Goal: Feedback & Contribution: Contribute content

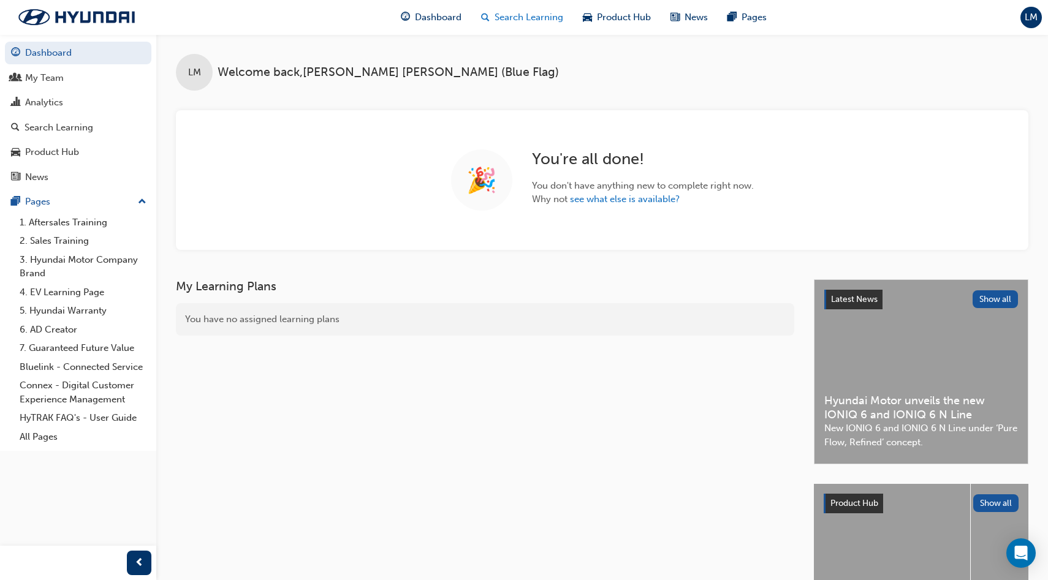
click at [534, 18] on span "Search Learning" at bounding box center [529, 17] width 69 height 14
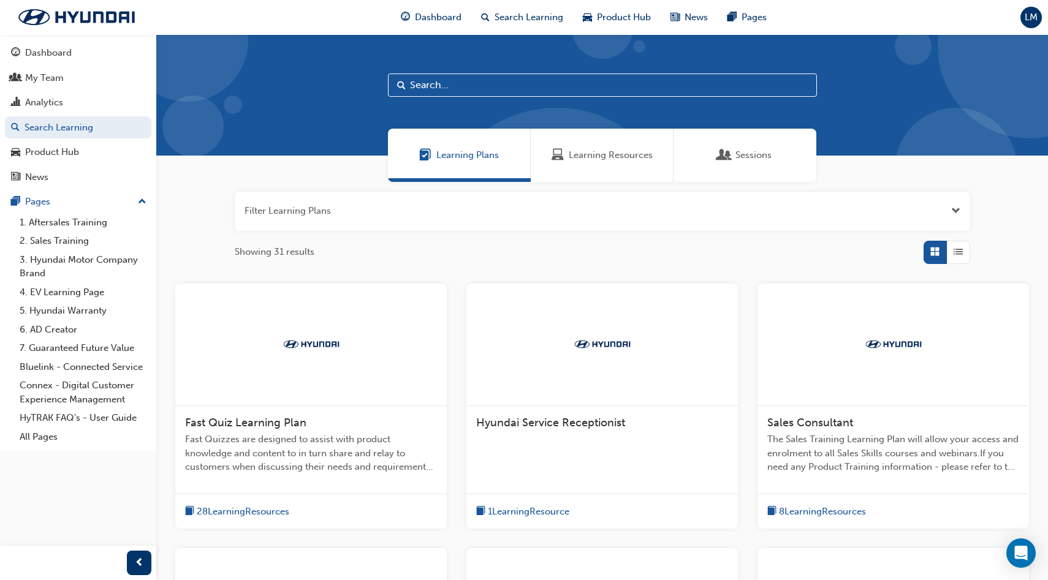
click at [601, 167] on div "Learning Resources" at bounding box center [602, 155] width 143 height 53
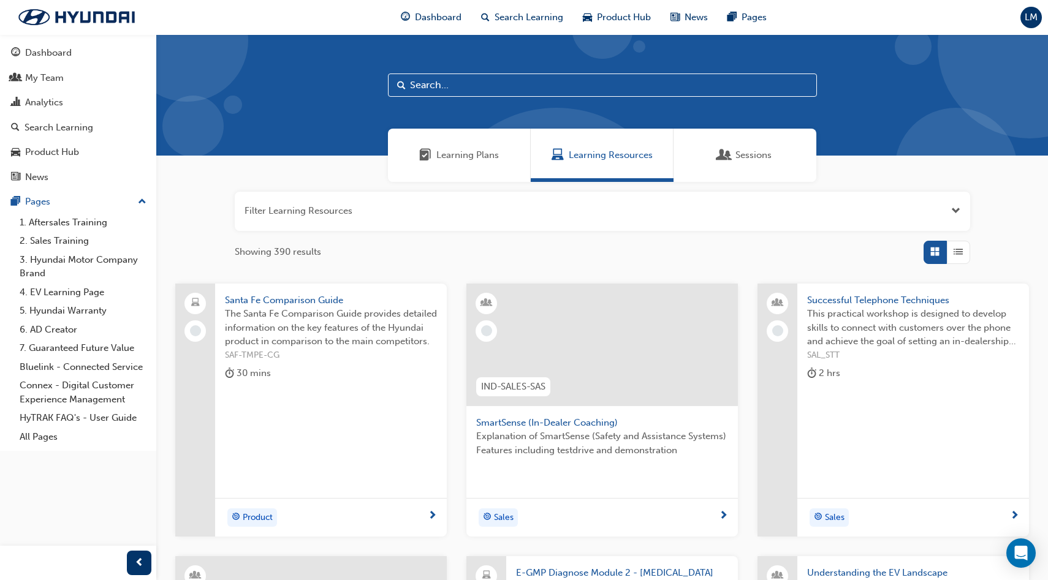
click at [491, 89] on input "text" at bounding box center [602, 85] width 429 height 23
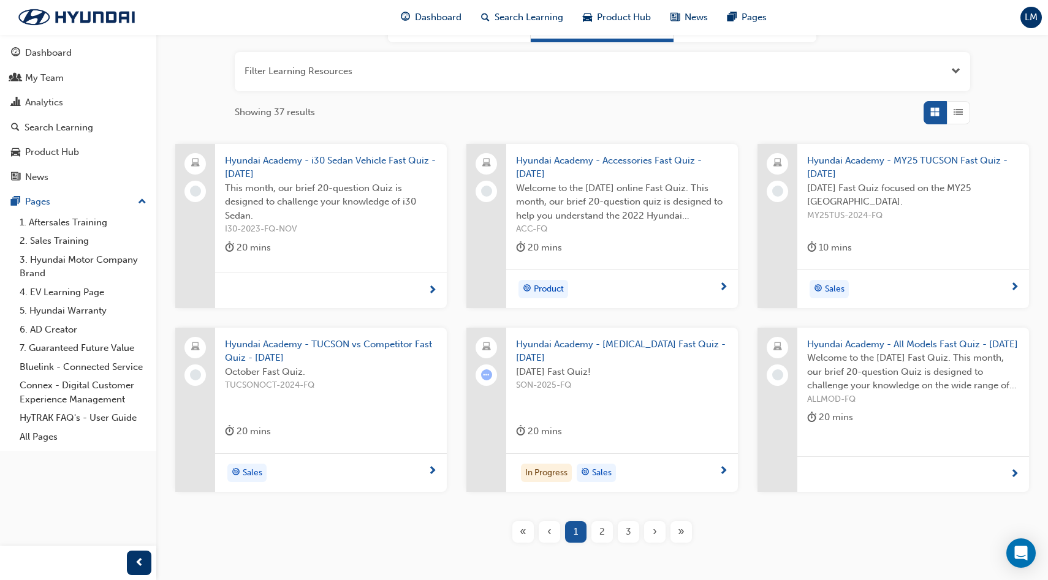
scroll to position [142, 0]
type input "Fast Q"
click at [545, 349] on span "Hyundai Academy - Sonata Fast Quiz - September 2025" at bounding box center [622, 350] width 212 height 28
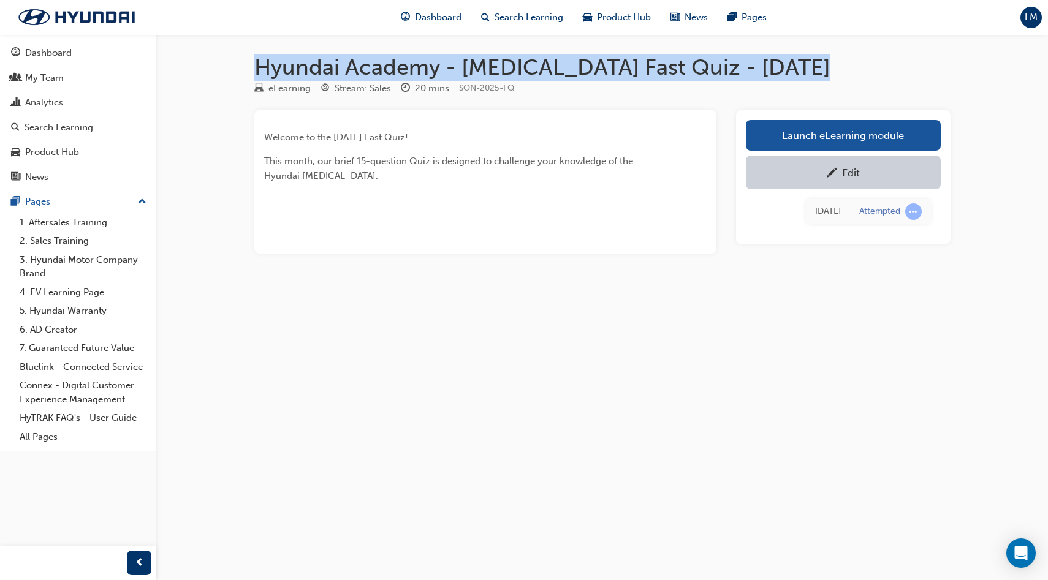
drag, startPoint x: 256, startPoint y: 69, endPoint x: 827, endPoint y: 69, distance: 571.8
click at [827, 69] on h1 "Hyundai Academy - Sonata Fast Quiz - September 2025" at bounding box center [602, 67] width 696 height 27
copy h1 "Hyundai Academy - Sonata Fast Quiz - September 2025"
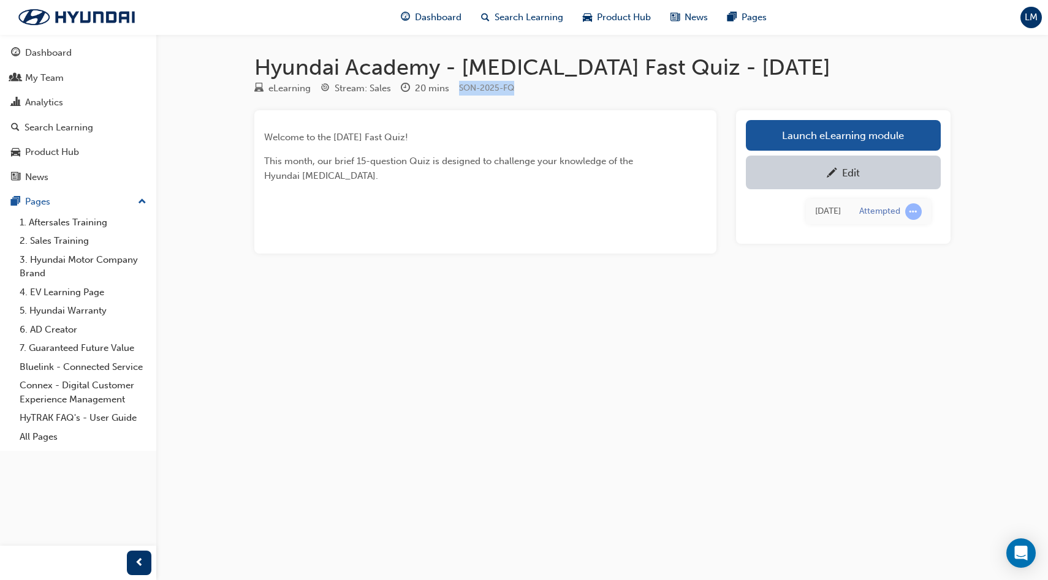
drag, startPoint x: 516, startPoint y: 86, endPoint x: 458, endPoint y: 83, distance: 57.7
click at [458, 83] on div "eLearning Stream: Sales 20 mins SON-2025-FQ" at bounding box center [602, 91] width 696 height 20
copy span "SON-2025-FQ"
drag, startPoint x: 460, startPoint y: 139, endPoint x: 263, endPoint y: 134, distance: 197.4
click at [263, 134] on div "Welcome to the September 2025 Fast Quiz! This month, our brief 15-question Quiz…" at bounding box center [485, 181] width 462 height 143
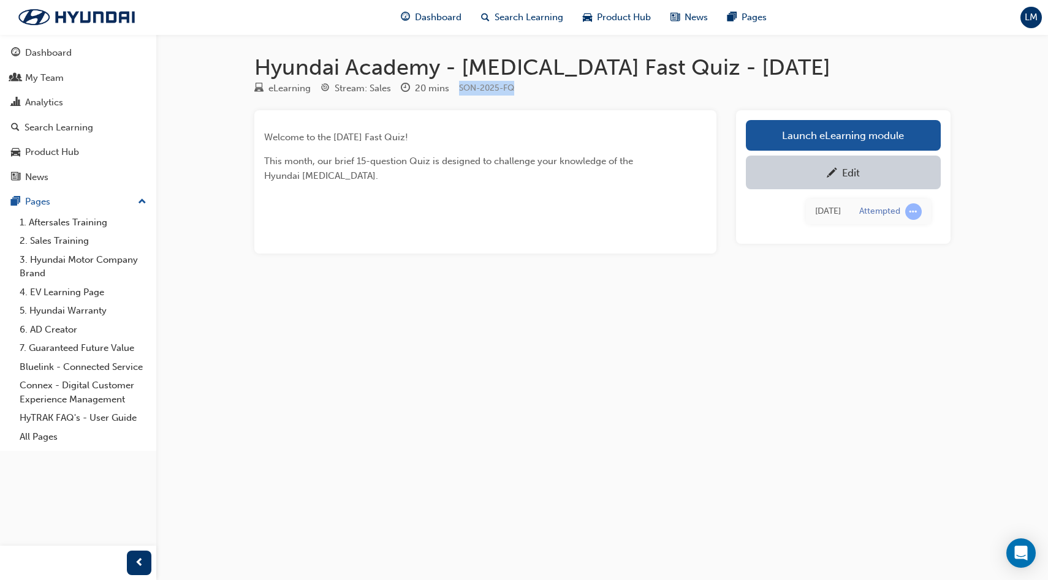
copy span "Welcome to the September 2025 Fast Quiz!"
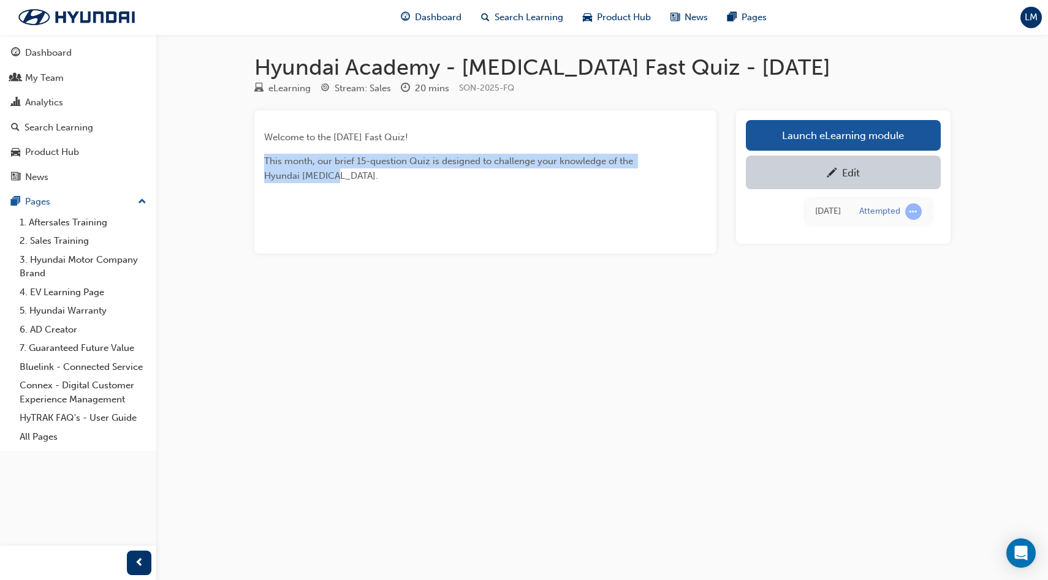
drag, startPoint x: 338, startPoint y: 175, endPoint x: 255, endPoint y: 164, distance: 84.2
click at [255, 164] on div "Welcome to the September 2025 Fast Quiz! This month, our brief 15-question Quiz…" at bounding box center [485, 181] width 462 height 143
copy span "This month, our brief 15-question Quiz is designed to challenge your knowledge …"
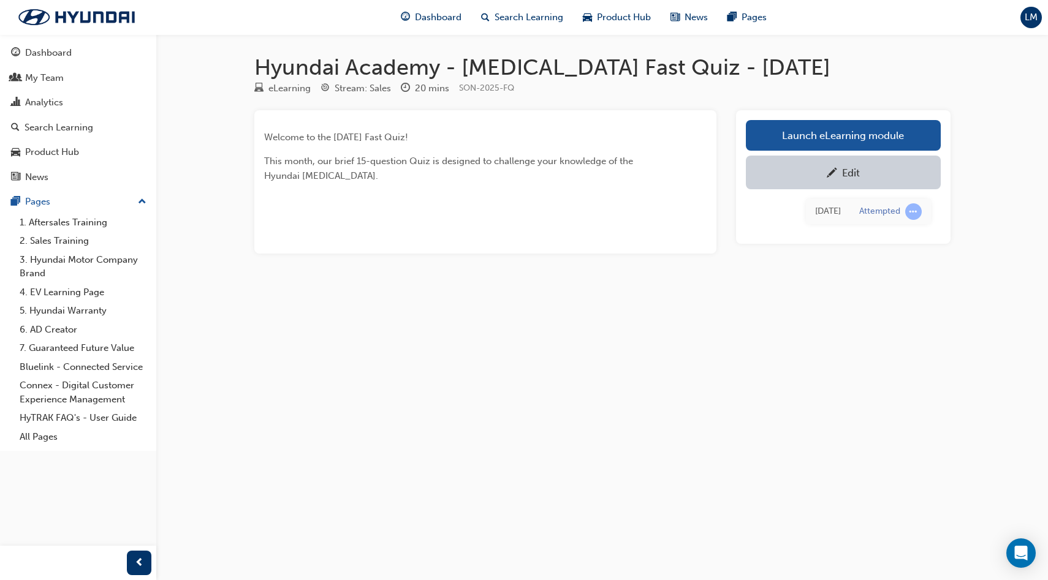
click at [707, 186] on div "Welcome to the September 2025 Fast Quiz! This month, our brief 15-question Quiz…" at bounding box center [485, 181] width 462 height 143
click at [860, 165] on div "Edit" at bounding box center [843, 172] width 176 height 15
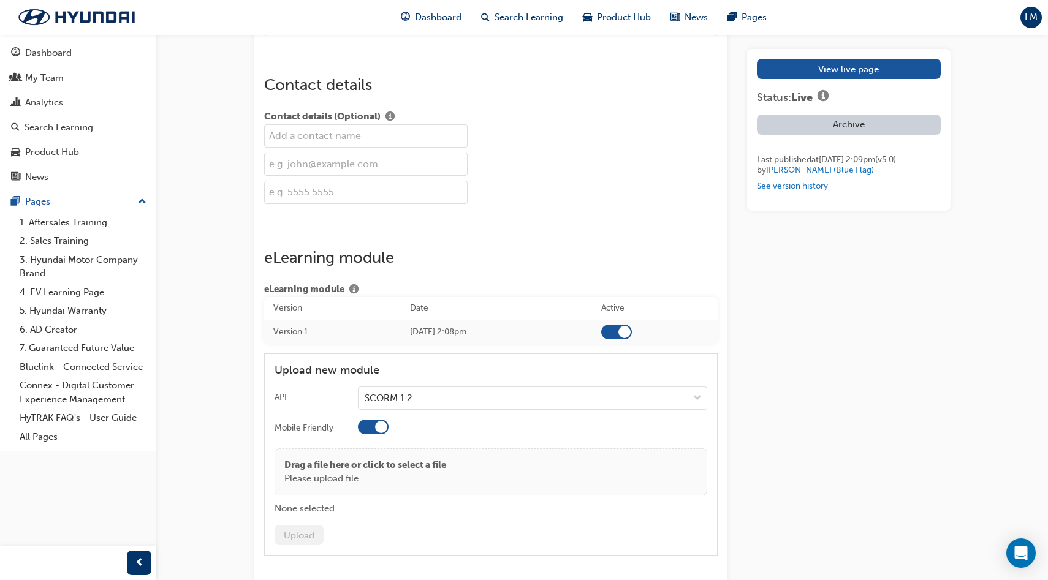
scroll to position [1630, 0]
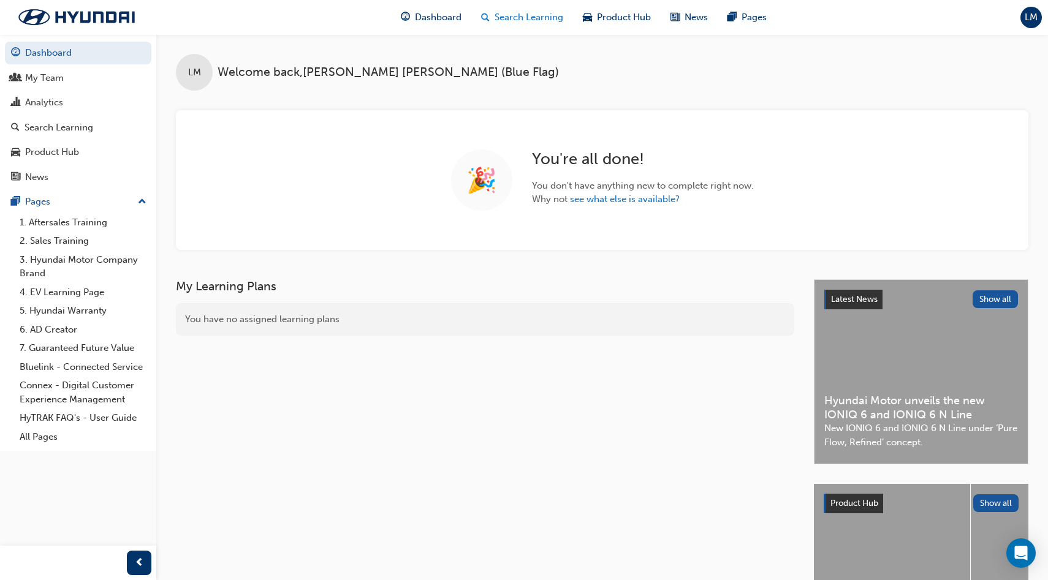
click at [531, 21] on span "Search Learning" at bounding box center [529, 17] width 69 height 14
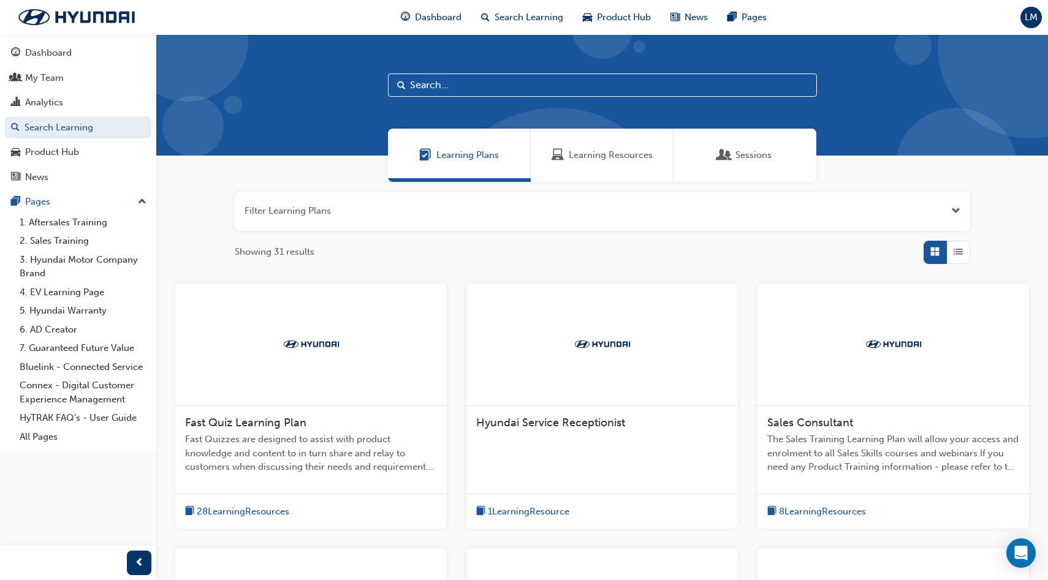
click at [621, 165] on div "Learning Resources" at bounding box center [602, 155] width 143 height 53
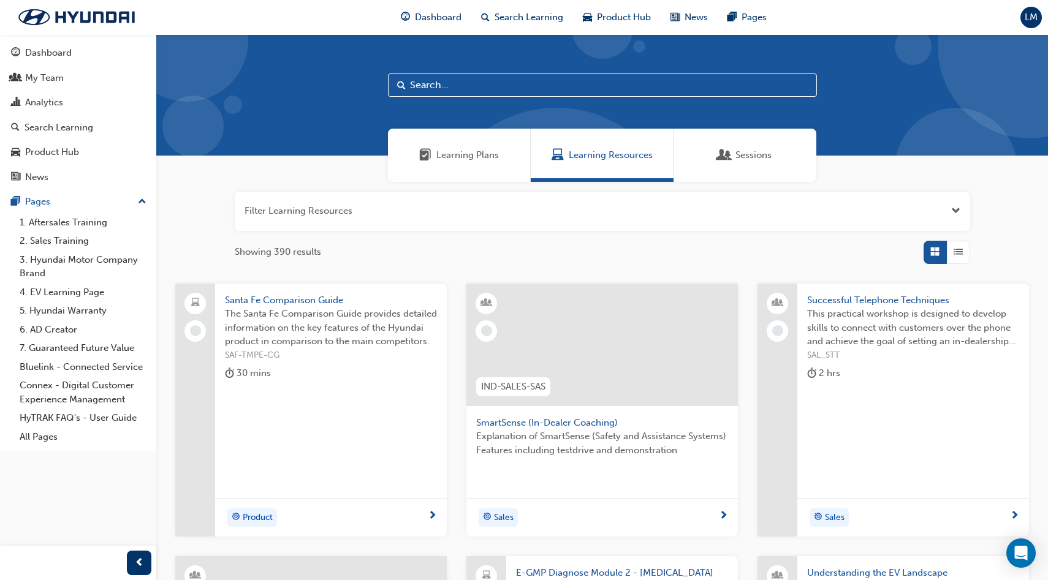
click at [1030, 15] on span "LM" at bounding box center [1031, 17] width 13 height 14
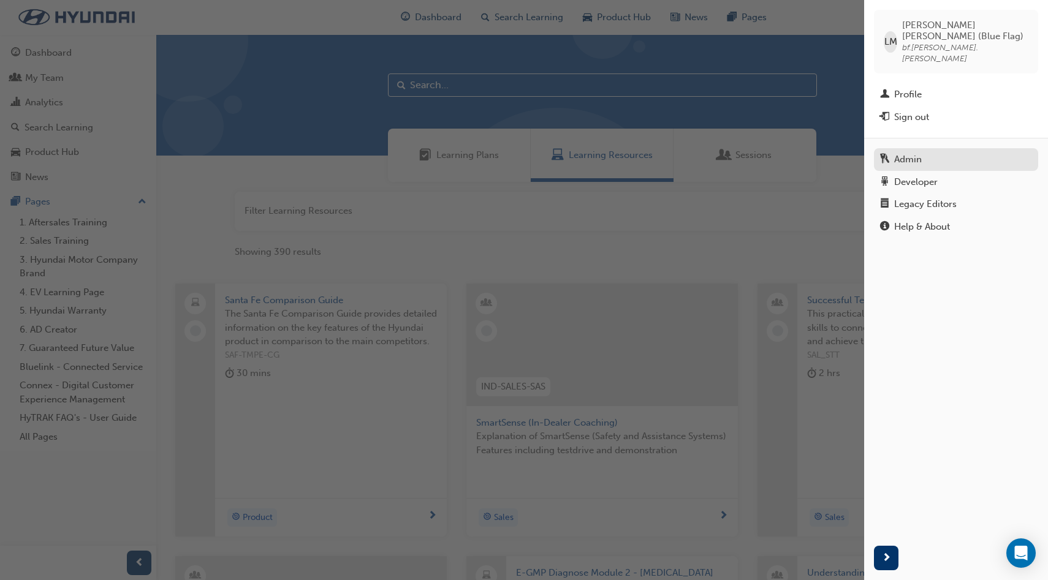
click at [927, 152] on div "Admin" at bounding box center [956, 159] width 152 height 15
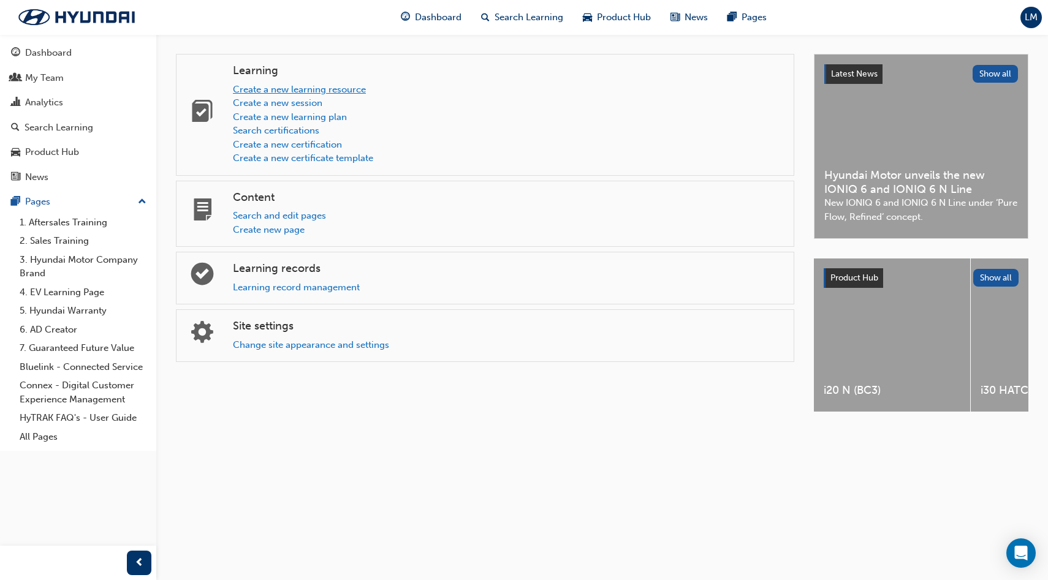
click at [337, 85] on link "Create a new learning resource" at bounding box center [299, 89] width 133 height 11
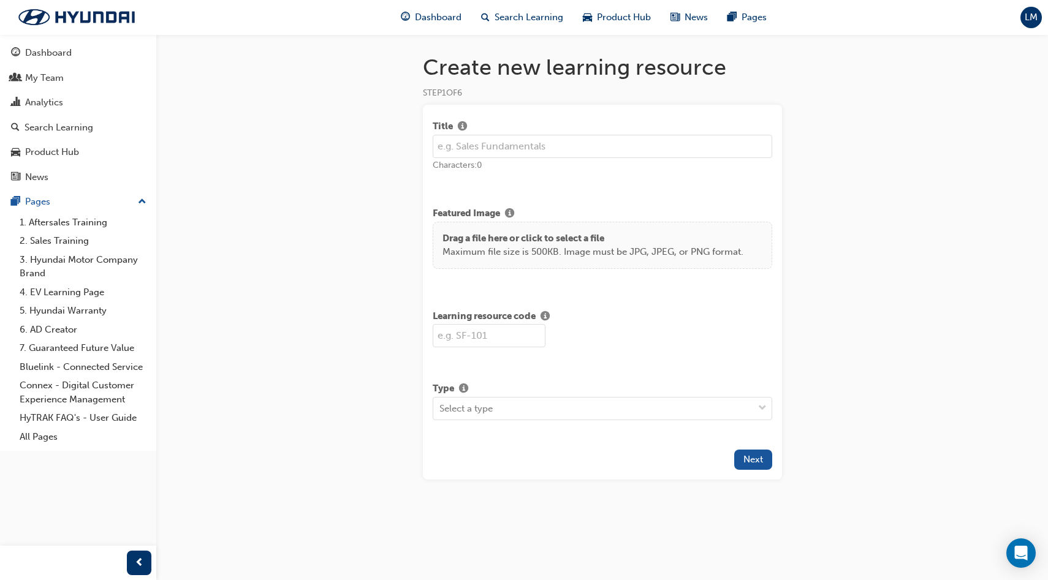
click at [577, 145] on input "text" at bounding box center [603, 146] width 340 height 23
paste input "Hyundai Academy - Sonata Fast Quiz - September 2025"
click at [664, 145] on input "Hyundai Academy - Sonata Fast Quiz - September 2025" at bounding box center [603, 146] width 340 height 23
drag, startPoint x: 604, startPoint y: 146, endPoint x: 531, endPoint y: 142, distance: 73.0
click at [531, 142] on input "Hyundai Academy - Sonata Fast Quiz - October 2025" at bounding box center [603, 146] width 340 height 23
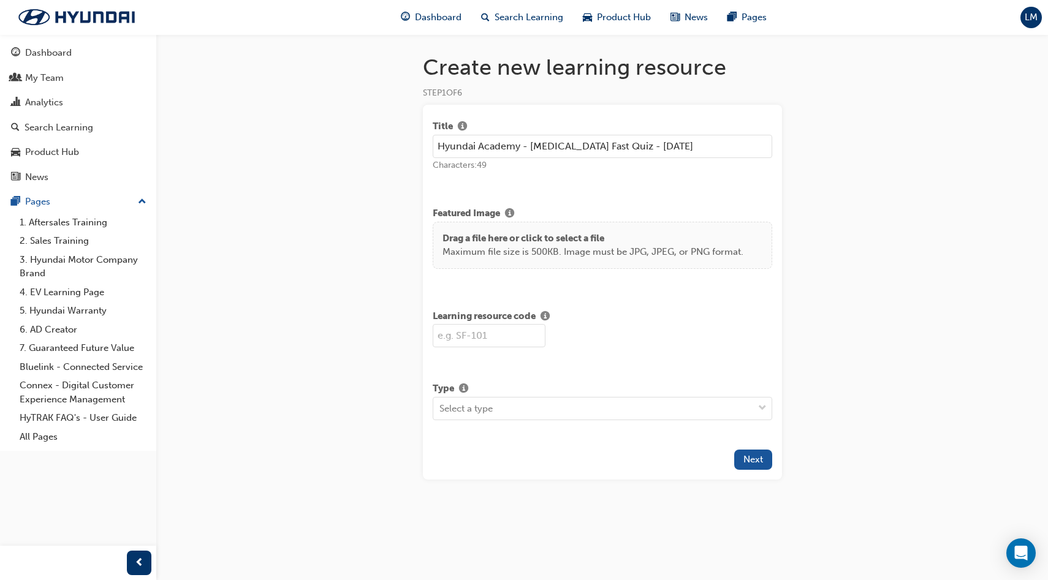
paste input "The All New Palisade Fast Quiz:"
type input "Hyundai Academy - The All New Palisade Fast Quiz: [DATE]"
click at [493, 328] on input "text" at bounding box center [489, 335] width 113 height 23
paste input "SON-2025-FQ"
click at [457, 338] on input "SON-2025-FQ" at bounding box center [489, 335] width 113 height 23
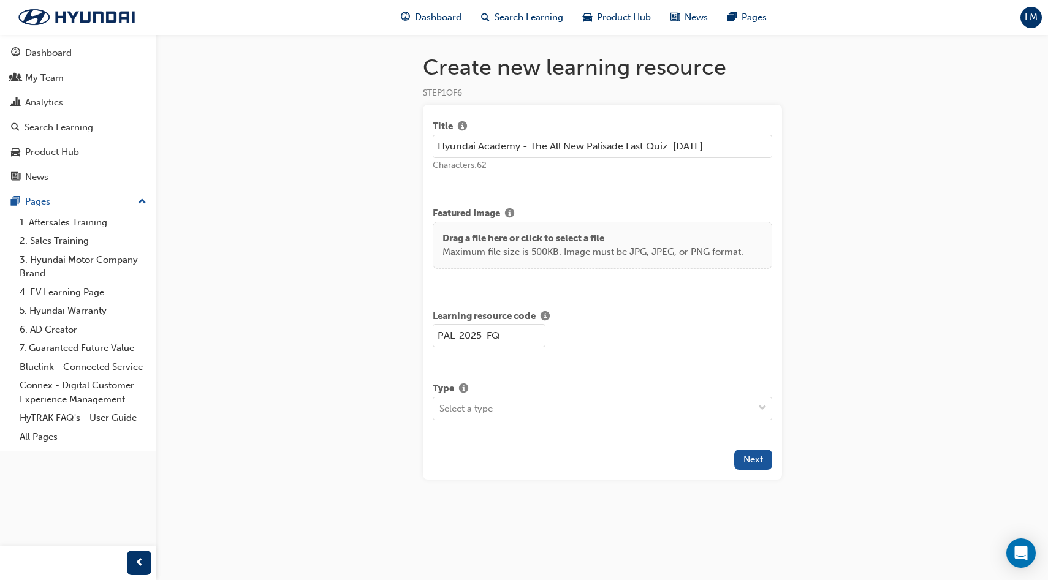
type input "PAL-2025-FQ"
click at [588, 404] on div "Select a type" at bounding box center [593, 408] width 320 height 21
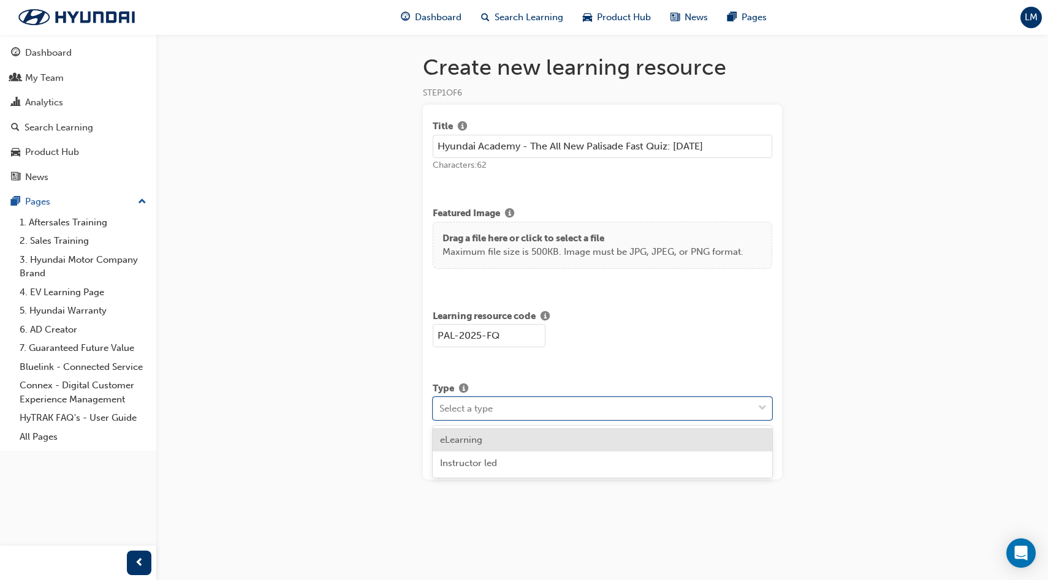
click at [575, 435] on div "eLearning" at bounding box center [603, 440] width 340 height 24
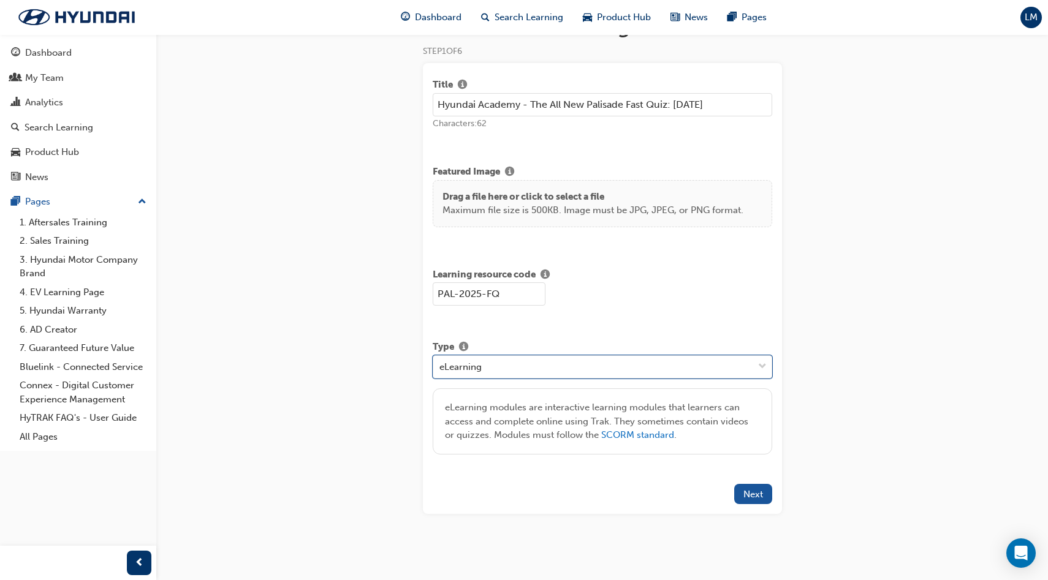
scroll to position [46, 0]
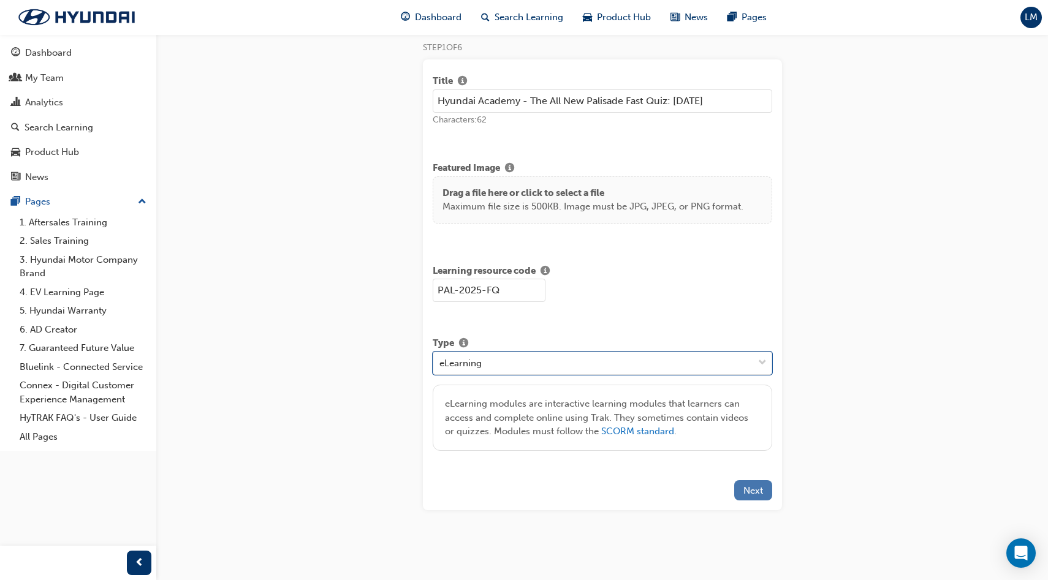
click at [756, 490] on span "Next" at bounding box center [753, 490] width 20 height 11
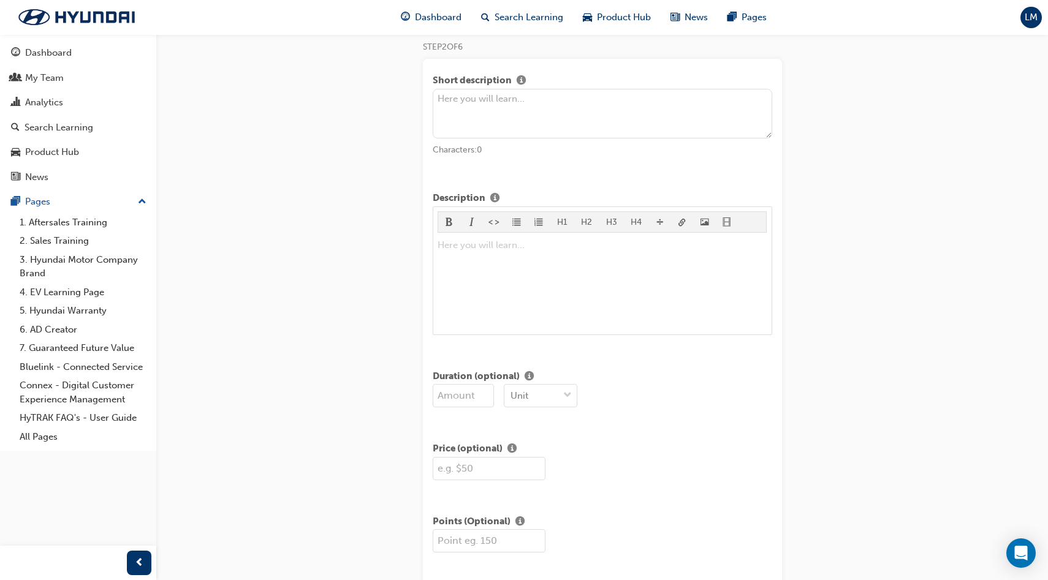
click at [574, 113] on textarea at bounding box center [603, 114] width 340 height 50
paste textarea "Welcome to the September 2025 Fast Quiz!"
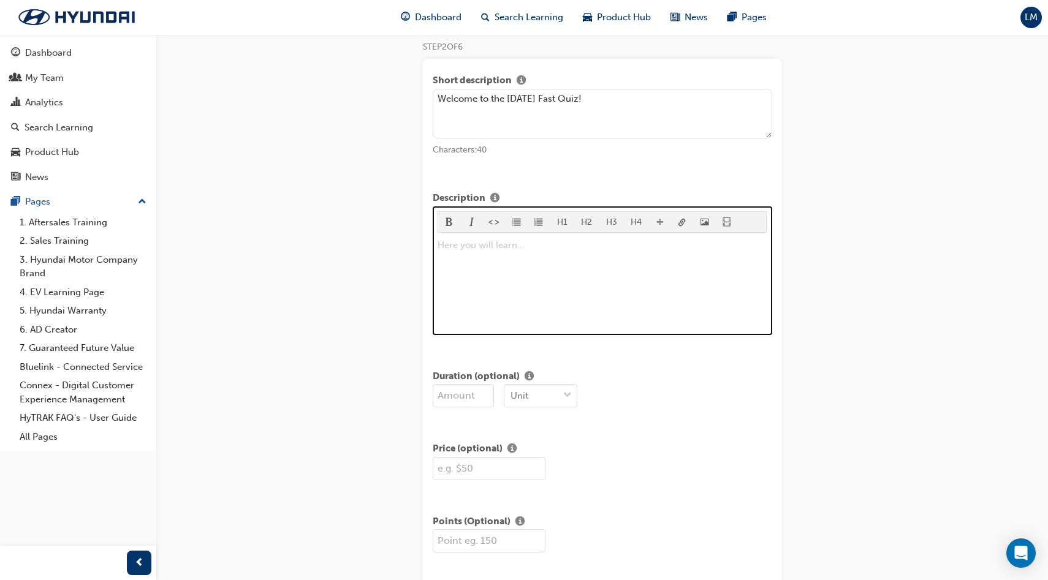
click at [522, 248] on p "Here you will learn... ﻿" at bounding box center [602, 245] width 329 height 15
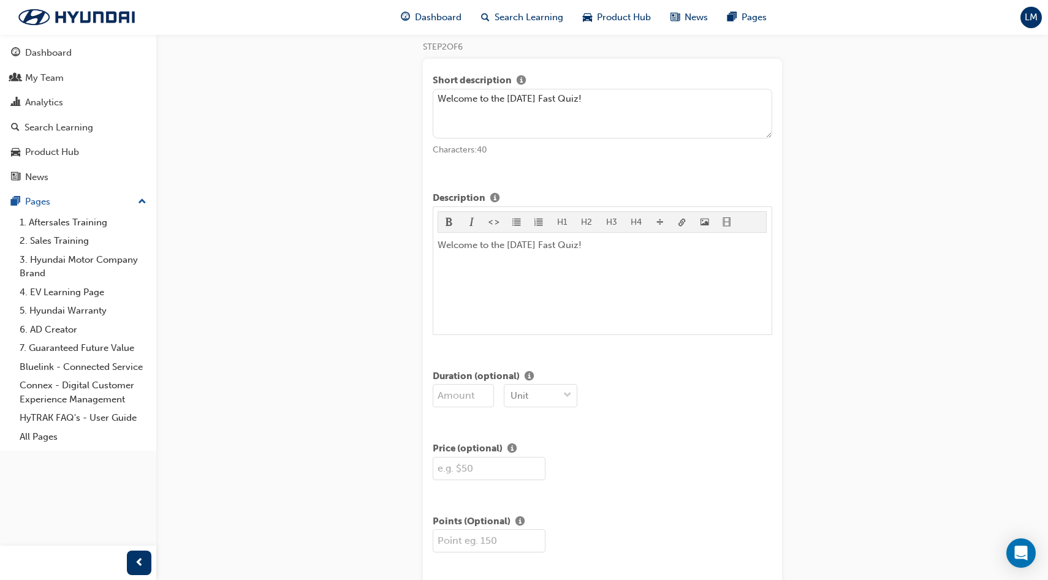
drag, startPoint x: 554, startPoint y: 99, endPoint x: 509, endPoint y: 96, distance: 45.5
click at [509, 96] on textarea "Welcome to the September 2025 Fast Quiz!" at bounding box center [603, 114] width 340 height 50
type textarea "Welcome to the [DATE] Fast Quiz!"
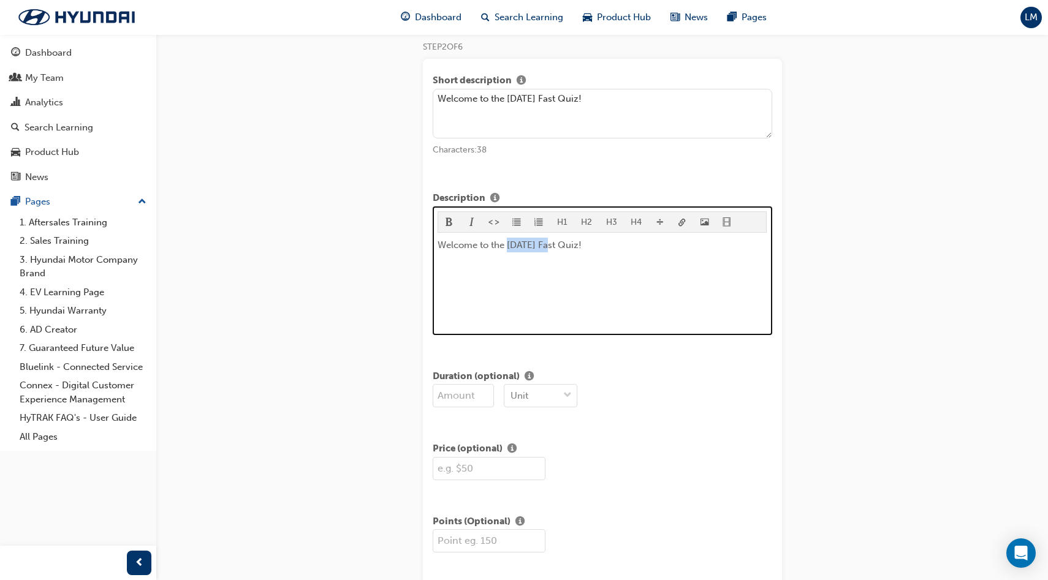
drag, startPoint x: 553, startPoint y: 245, endPoint x: 509, endPoint y: 243, distance: 44.8
click at [509, 243] on span "Welcome to the September 2025 Fast Quiz!" at bounding box center [510, 245] width 144 height 11
click at [621, 263] on div "Welcome to the [DATE] Fast Quiz!" at bounding box center [602, 284] width 329 height 92
click at [539, 268] on span "This month, our brief 15-question Quiz is designed to challenge your knowledge …" at bounding box center [585, 277] width 295 height 26
click at [582, 284] on span "This month, our brief 10-question Quiz is designed to challenge your knowledge …" at bounding box center [586, 277] width 296 height 26
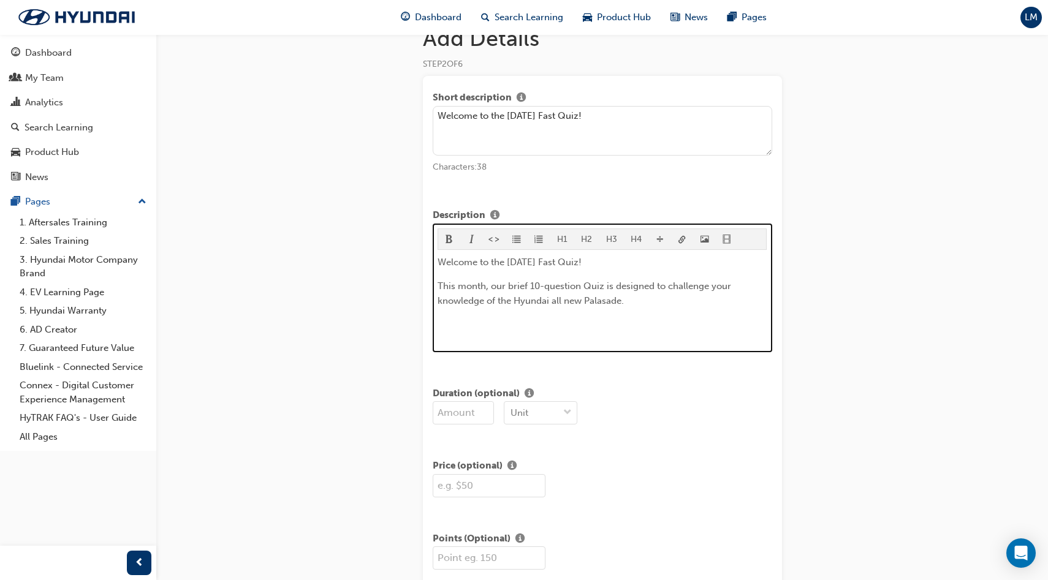
scroll to position [30, 0]
click at [550, 300] on span "This month, our brief 10-question Quiz is designed to challenge your knowledge …" at bounding box center [586, 292] width 296 height 26
click at [496, 300] on span "This month, our brief 10-question Quiz is designed to challenge your knowledge …" at bounding box center [586, 292] width 296 height 26
click at [674, 300] on p "This month, our brief 10-question Quiz is designed to challenge your knowledge …" at bounding box center [602, 292] width 329 height 29
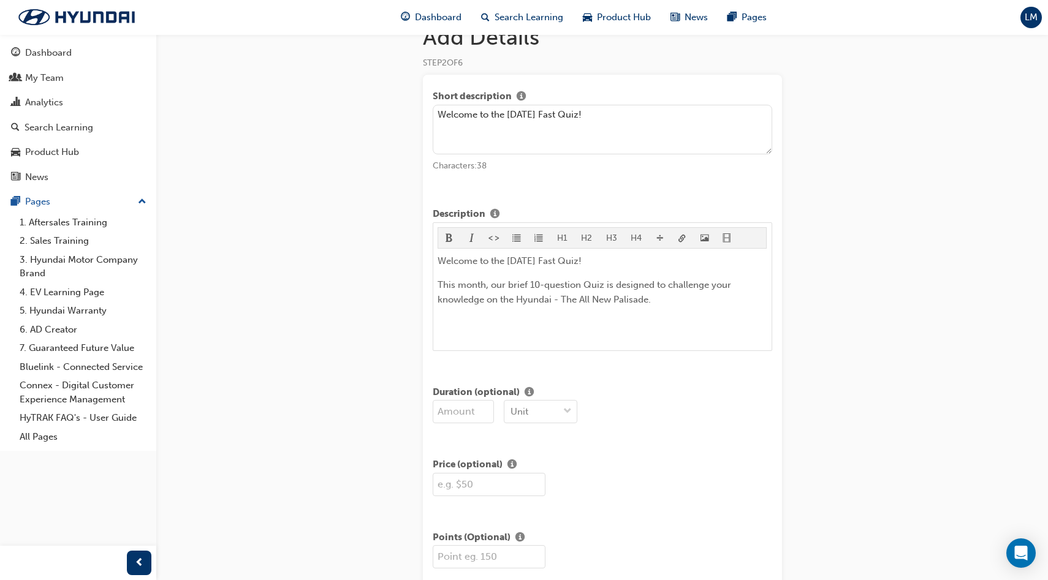
click at [751, 412] on div "Unit" at bounding box center [603, 411] width 340 height 23
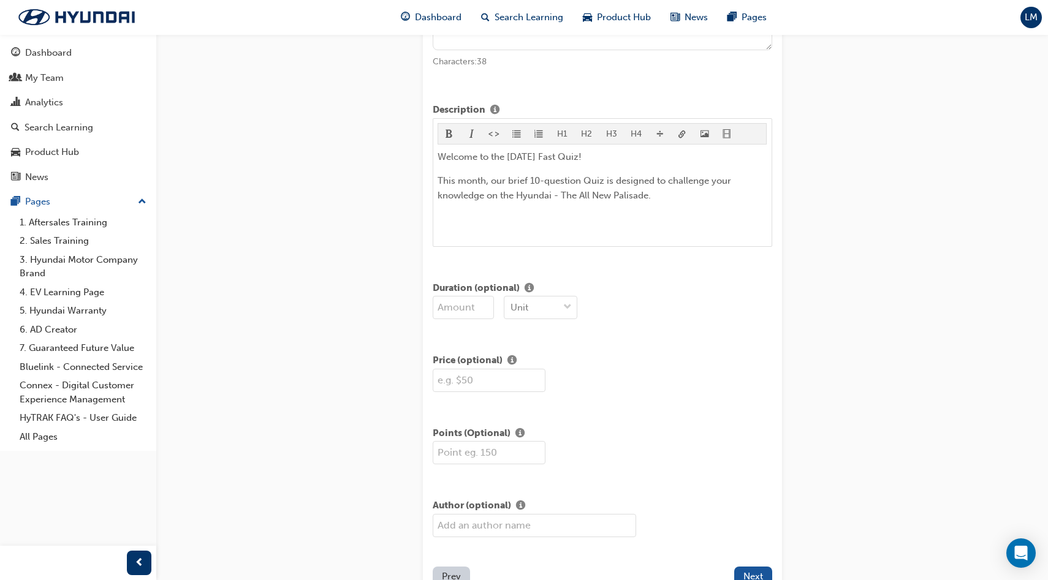
scroll to position [144, 0]
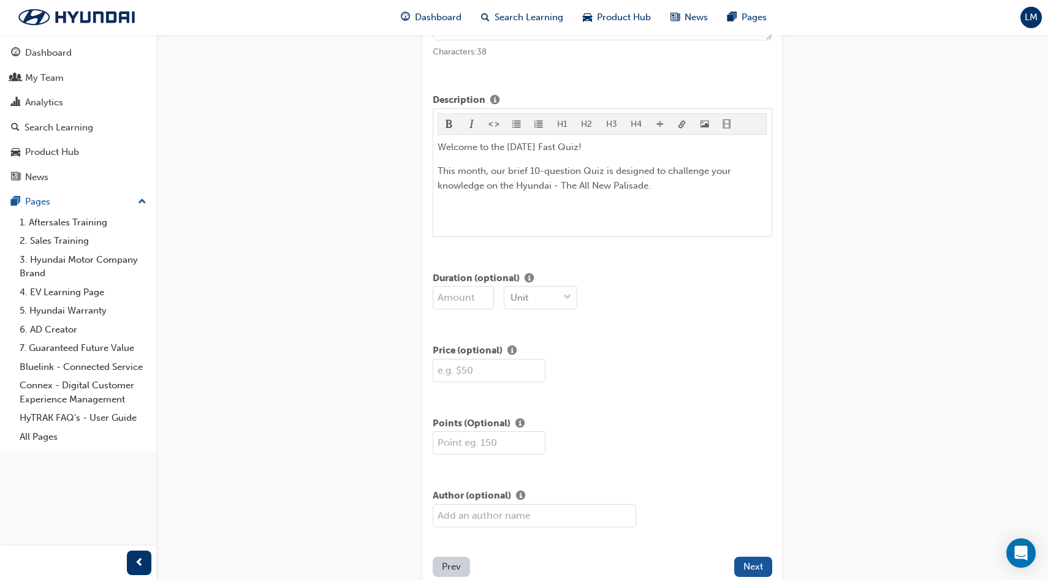
click at [478, 296] on input "number" at bounding box center [463, 297] width 61 height 23
type input "20"
click at [546, 295] on div "Unit" at bounding box center [531, 297] width 54 height 21
click at [544, 325] on div "Mins" at bounding box center [541, 329] width 74 height 24
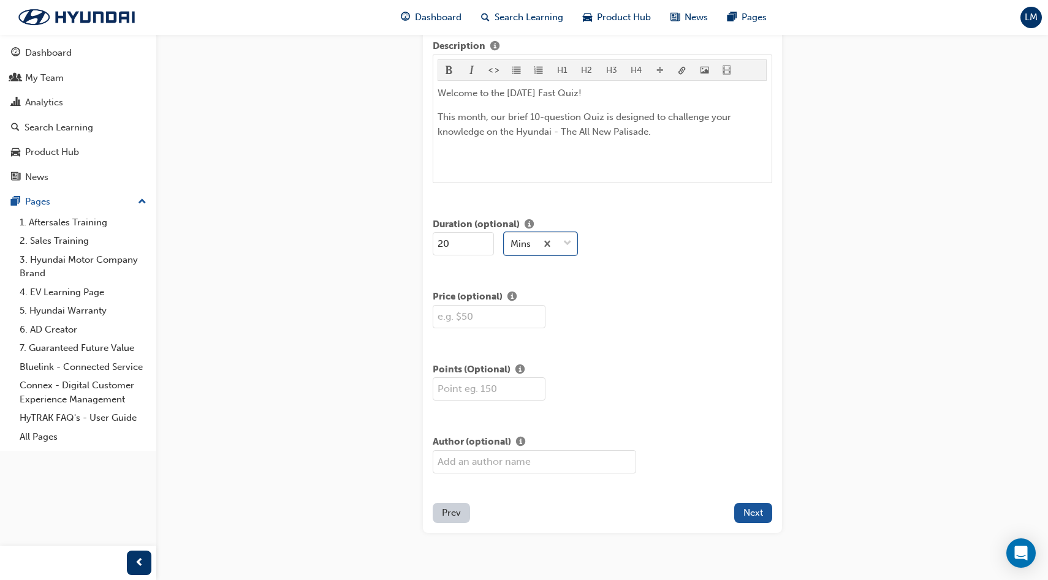
scroll to position [221, 0]
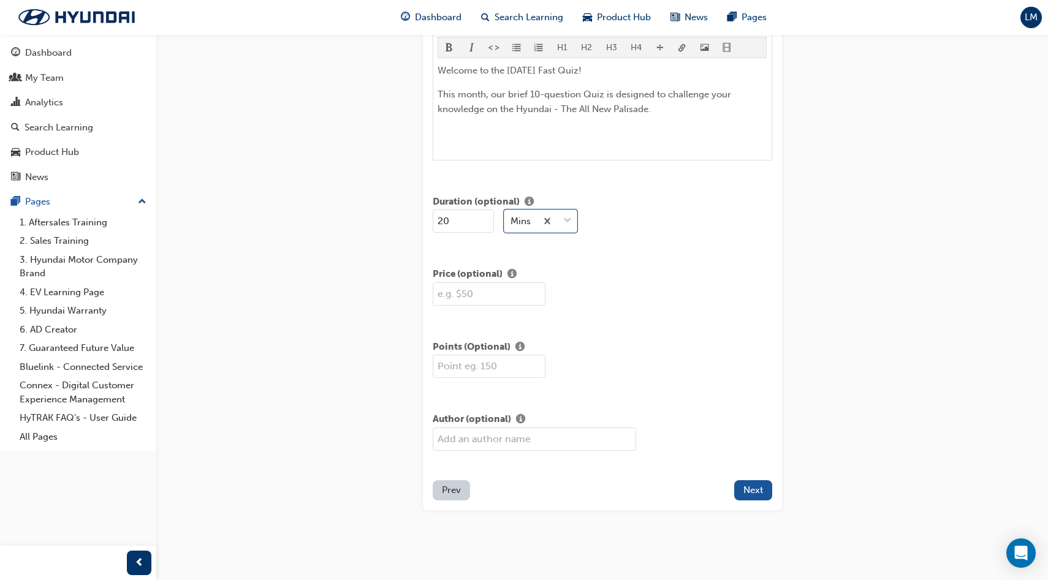
click at [559, 434] on input "text" at bounding box center [534, 439] width 203 height 23
click at [719, 409] on div "Author (optional)" at bounding box center [603, 434] width 340 height 53
click at [749, 485] on span "Next" at bounding box center [753, 490] width 20 height 11
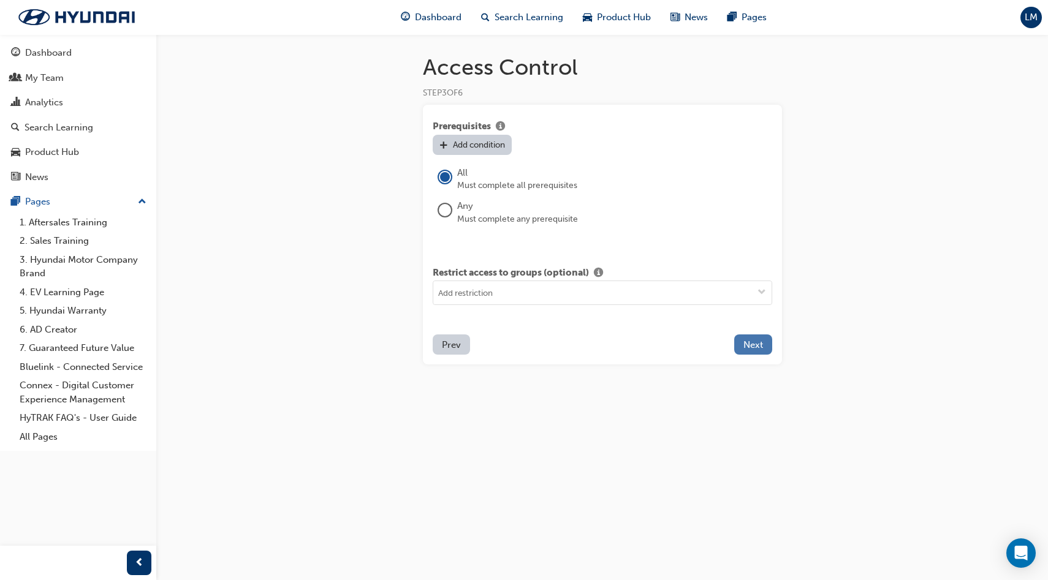
click at [755, 347] on span "Next" at bounding box center [753, 345] width 20 height 11
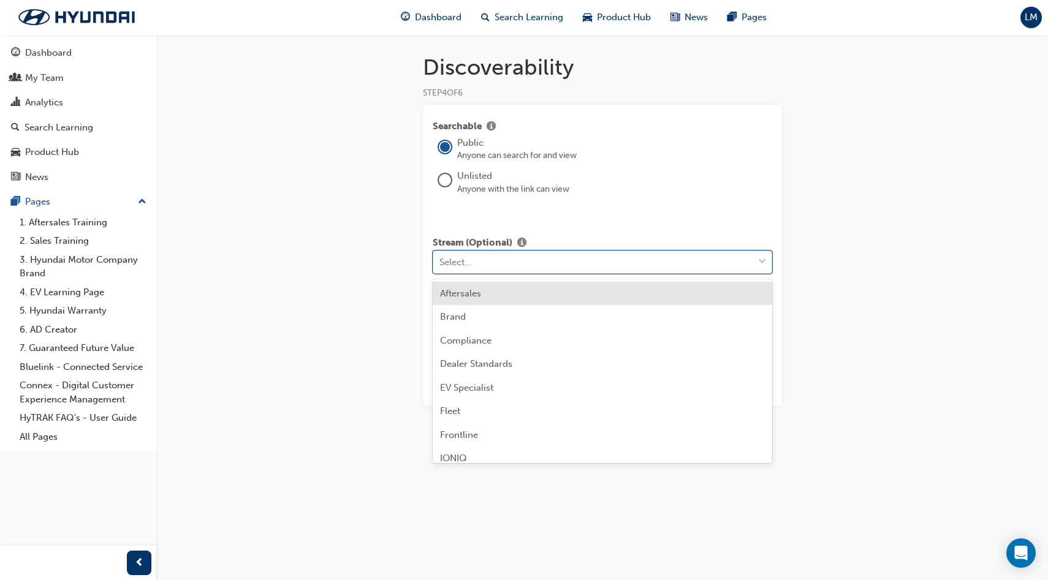
click at [553, 261] on div "Select..." at bounding box center [593, 262] width 320 height 21
type input "sal"
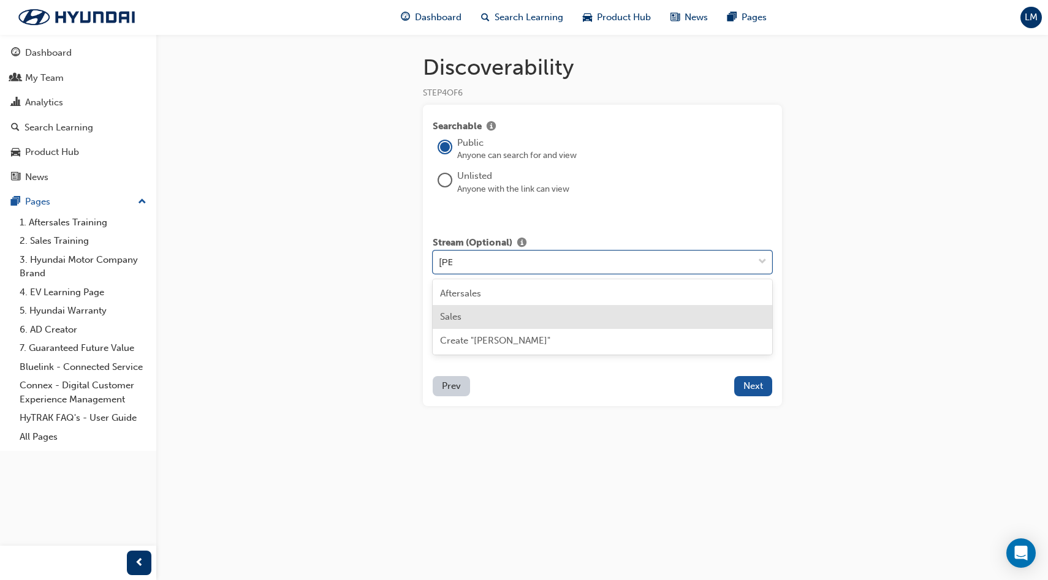
click at [521, 316] on div "Sales" at bounding box center [603, 317] width 340 height 24
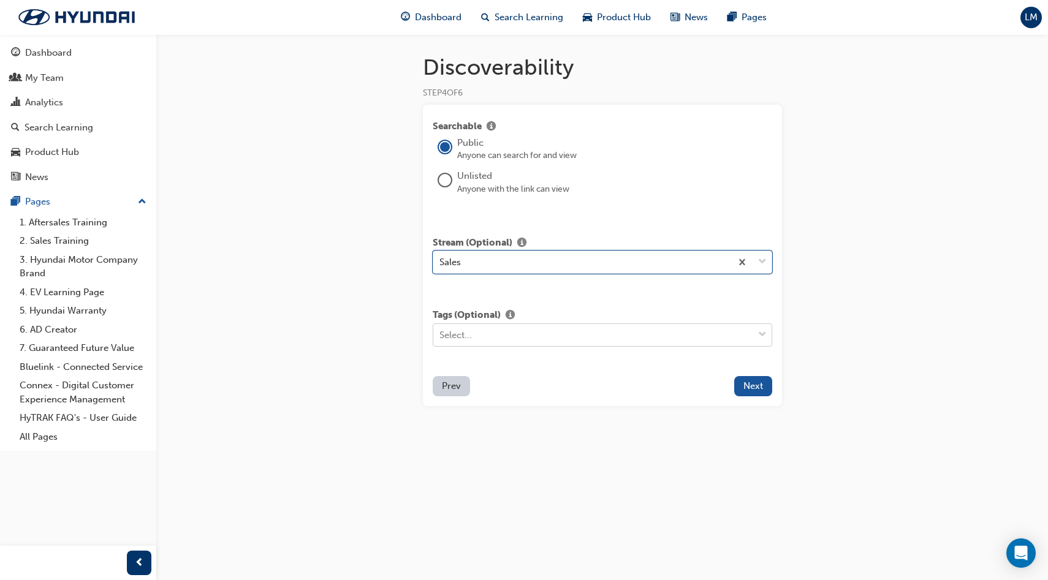
click at [531, 335] on div "Select..." at bounding box center [593, 334] width 320 height 21
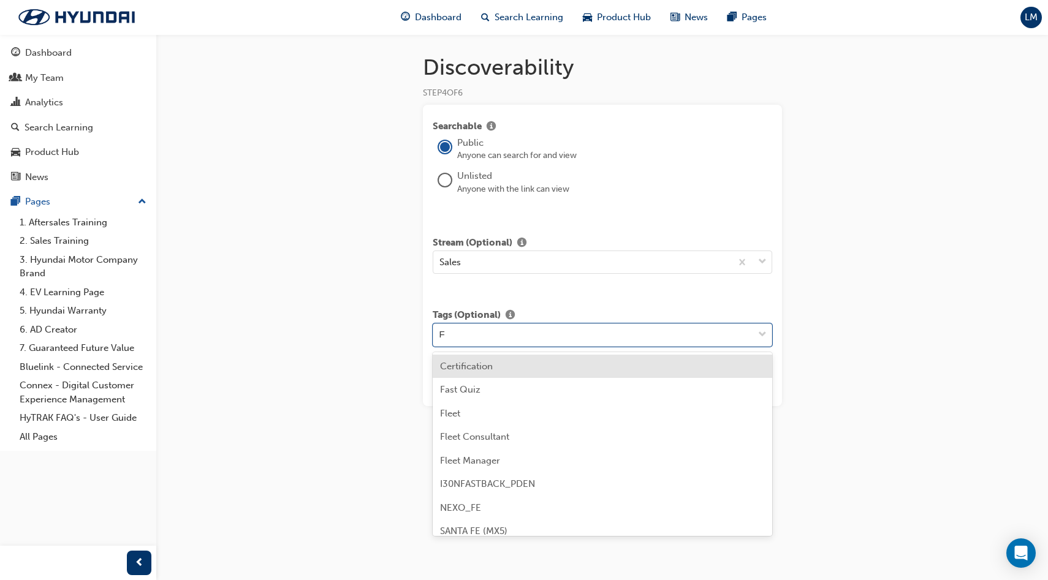
type input "Fa"
click at [553, 368] on div "Fast Quiz" at bounding box center [603, 367] width 340 height 24
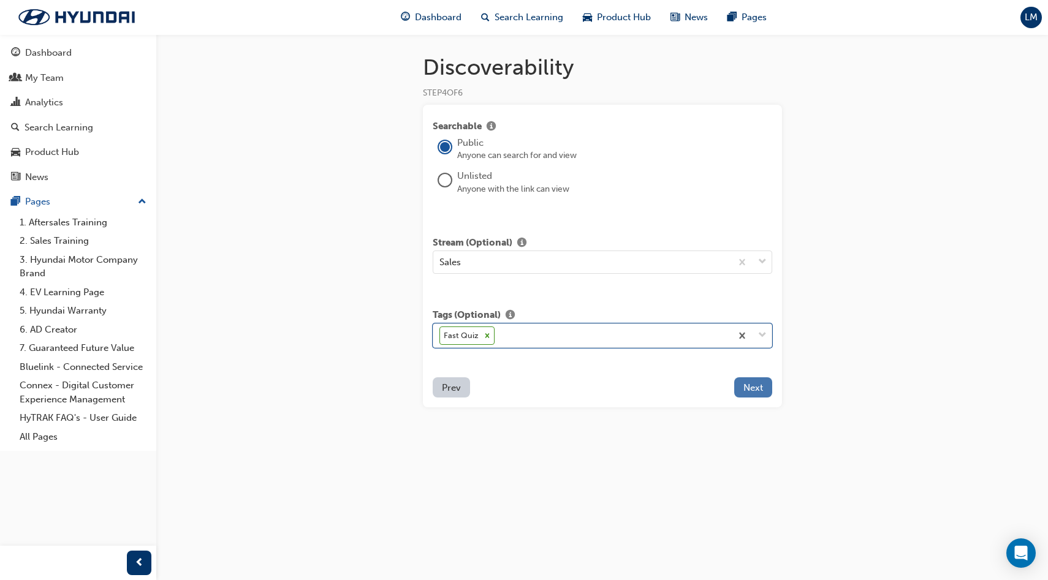
click at [757, 390] on span "Next" at bounding box center [753, 387] width 20 height 11
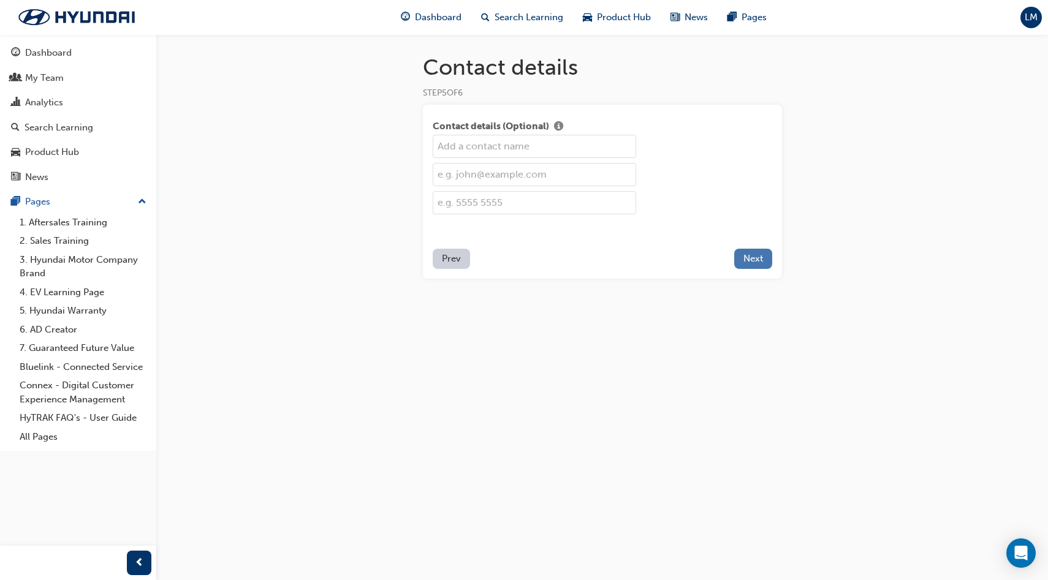
click at [755, 255] on span "Next" at bounding box center [753, 258] width 20 height 11
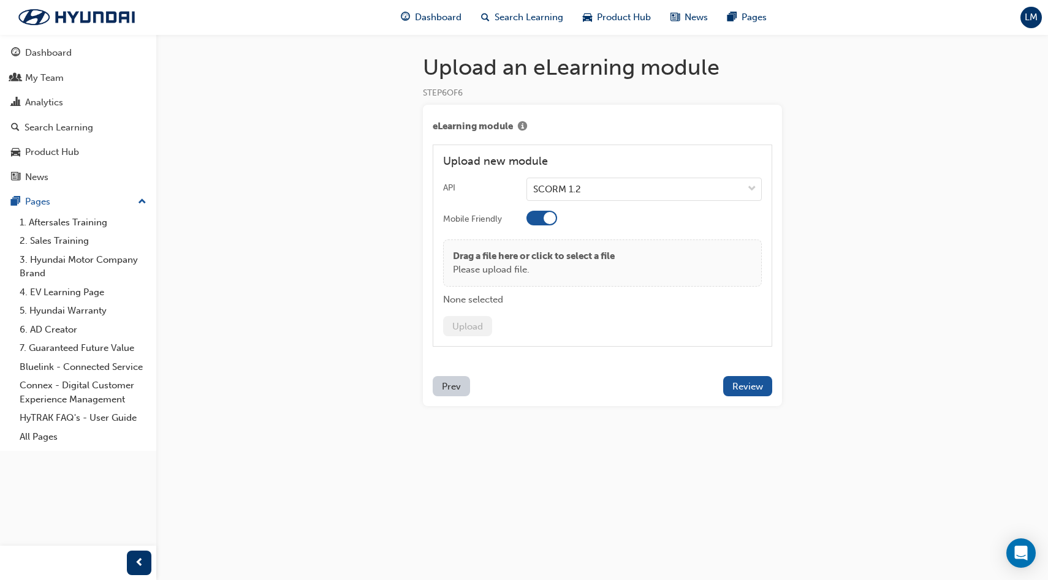
click at [595, 223] on div at bounding box center [643, 220] width 235 height 19
click at [551, 254] on p "Drag a file here or click to select a file" at bounding box center [534, 256] width 162 height 14
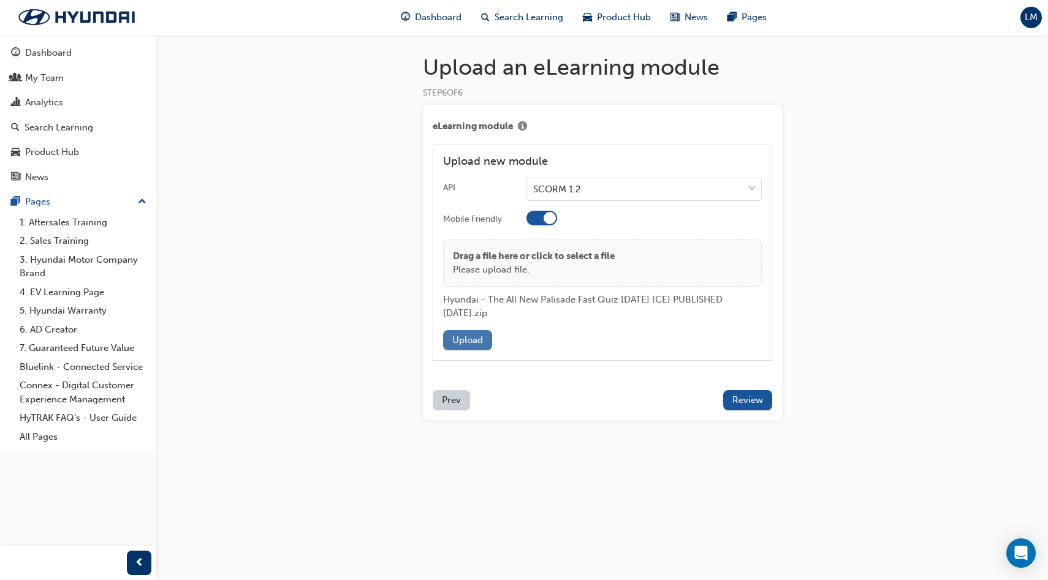
click at [468, 338] on button "Upload" at bounding box center [467, 340] width 49 height 20
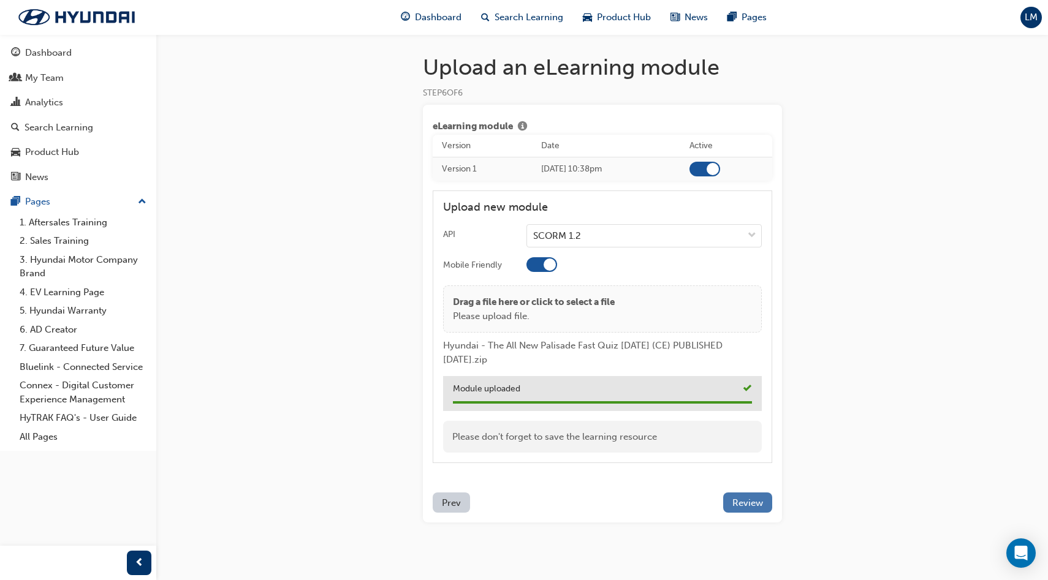
click at [751, 499] on span "Review" at bounding box center [747, 503] width 31 height 11
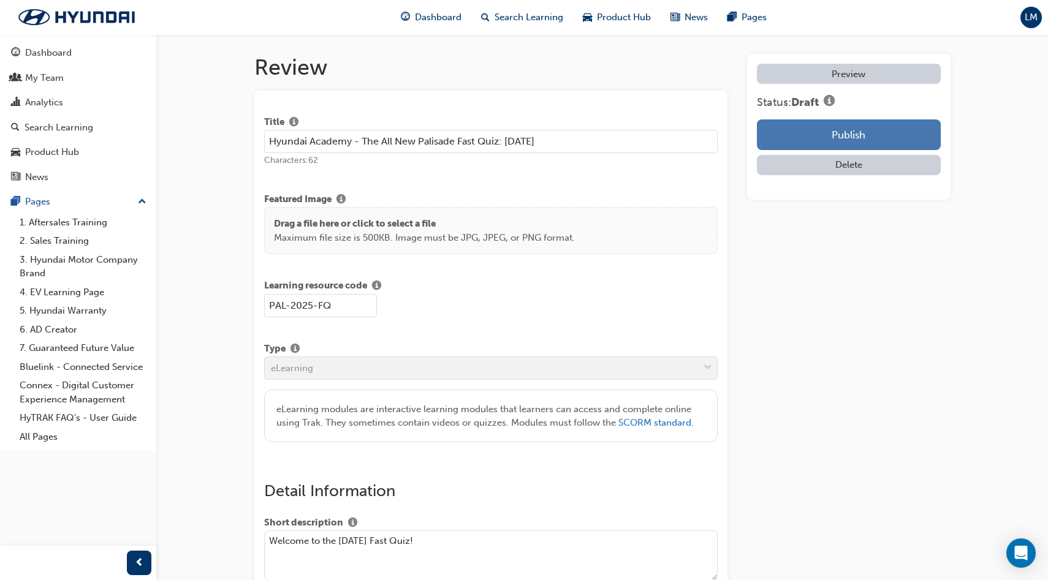
click at [862, 132] on button "Publish" at bounding box center [848, 135] width 183 height 31
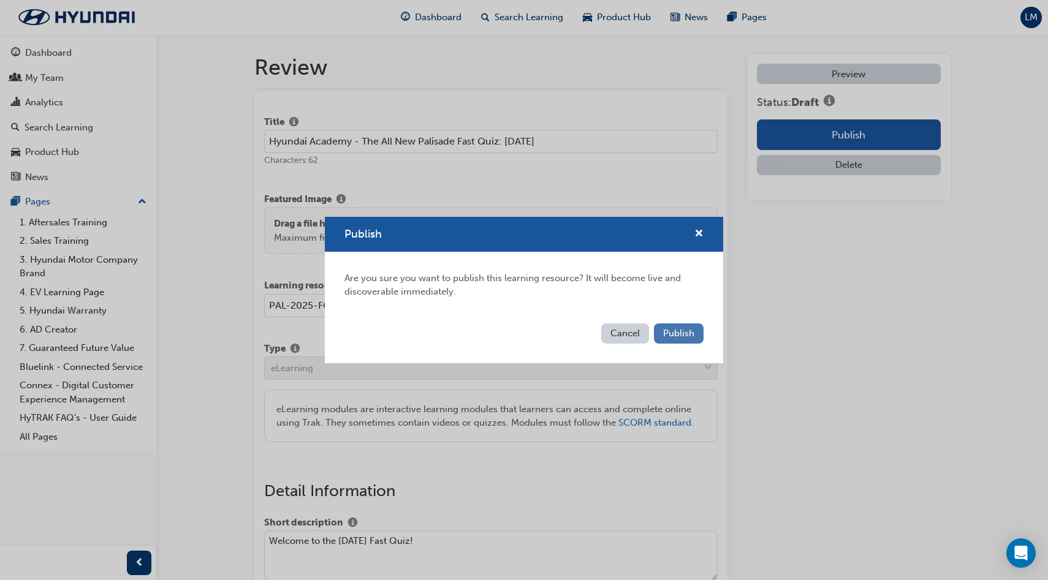
click at [676, 329] on span "Publish" at bounding box center [678, 333] width 31 height 11
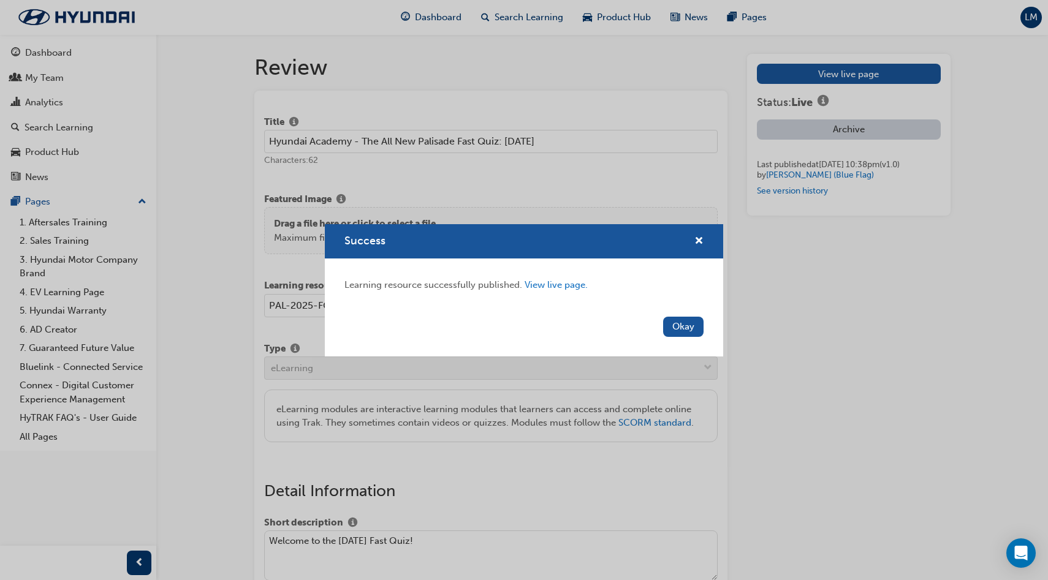
click at [676, 329] on button "Okay" at bounding box center [683, 327] width 40 height 20
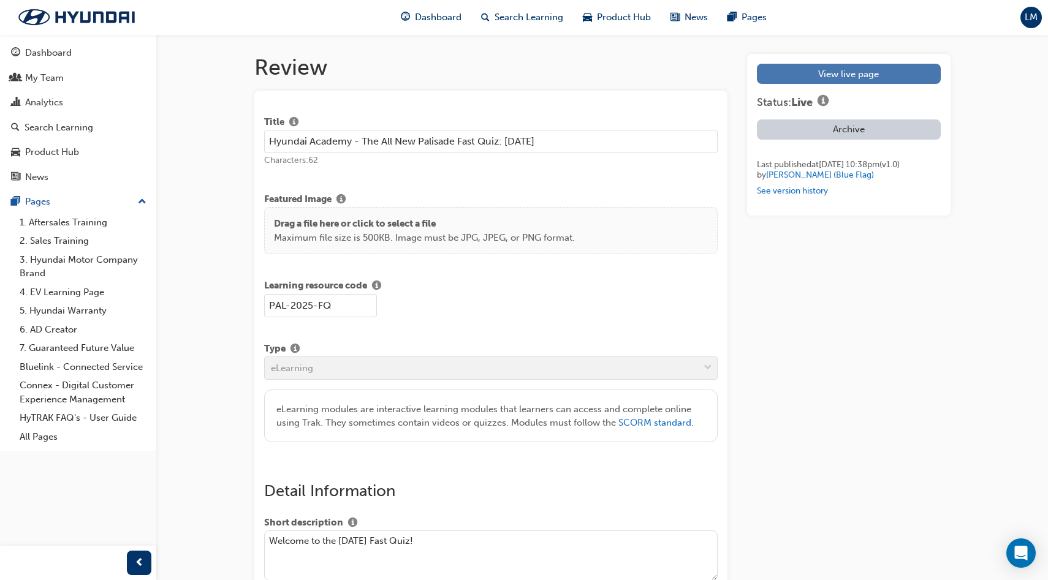
click at [860, 78] on link "View live page" at bounding box center [848, 74] width 183 height 20
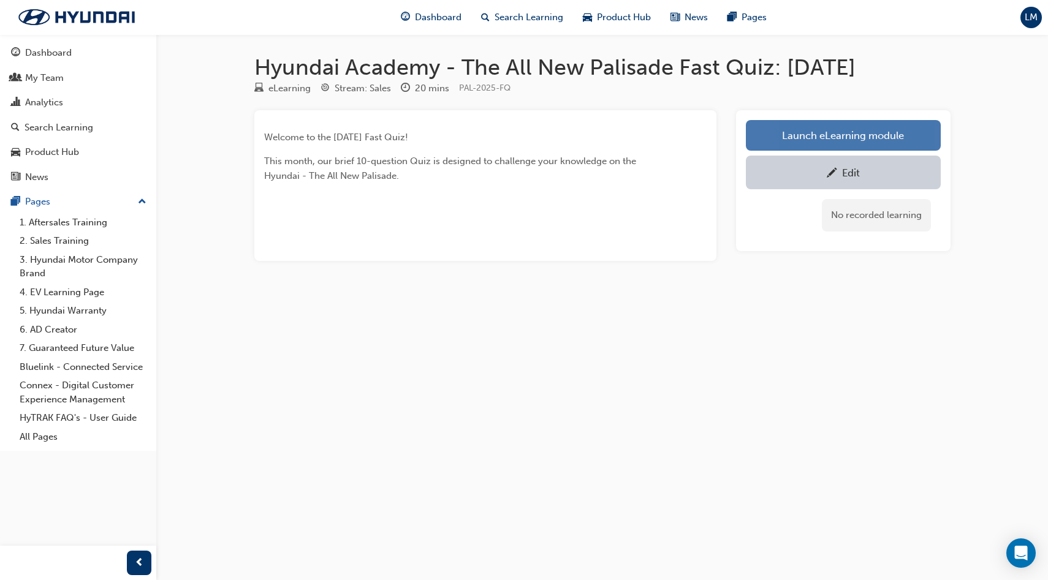
click at [846, 134] on link "Launch eLearning module" at bounding box center [843, 135] width 195 height 31
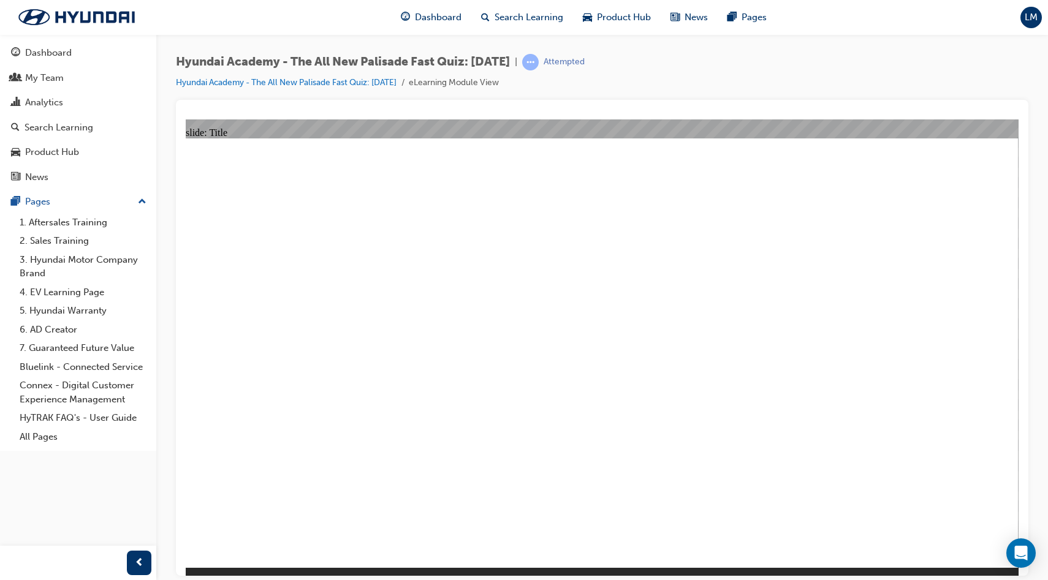
click at [352, 80] on link "Hyundai Academy - The All New Palisade Fast Quiz: [DATE]" at bounding box center [286, 82] width 221 height 10
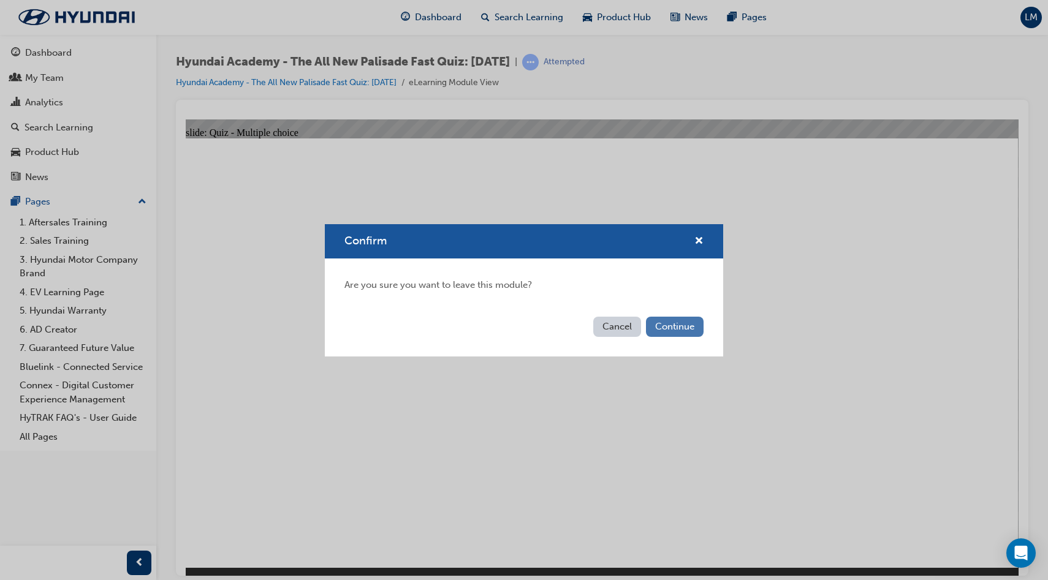
click at [677, 322] on button "Continue" at bounding box center [675, 327] width 58 height 20
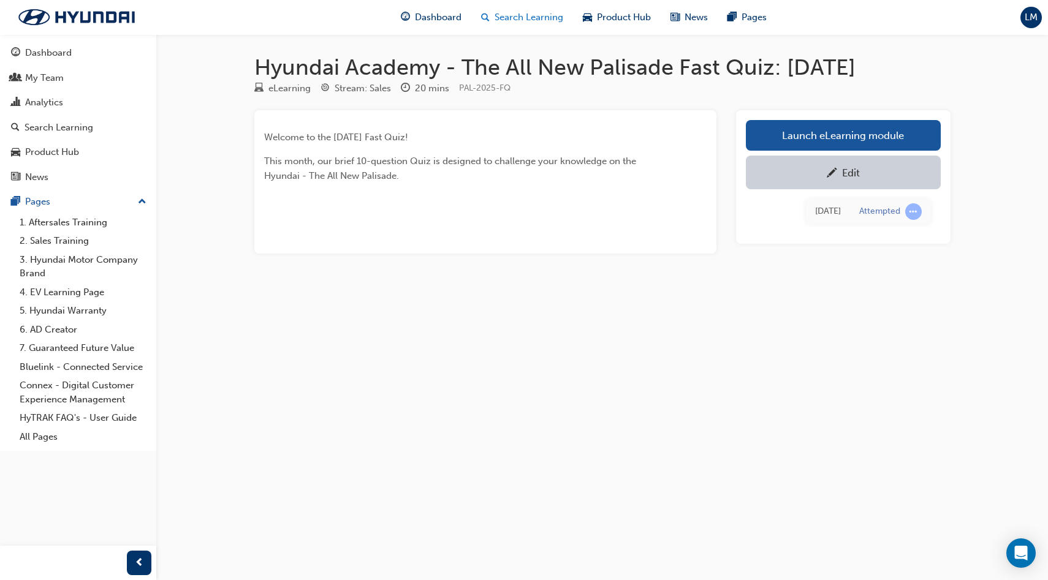
click at [529, 20] on span "Search Learning" at bounding box center [529, 17] width 69 height 14
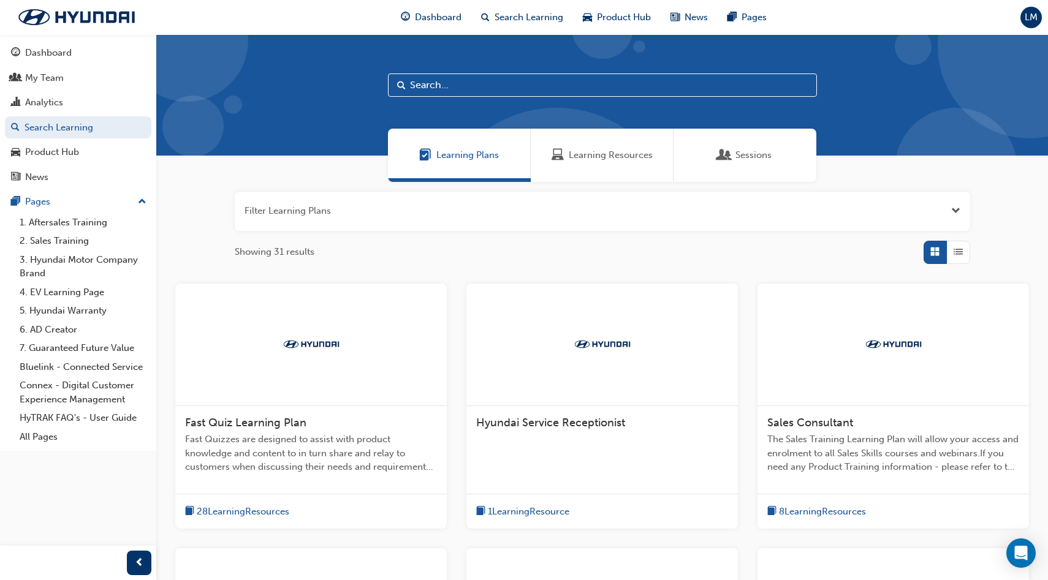
click at [591, 152] on span "Learning Resources" at bounding box center [611, 155] width 84 height 14
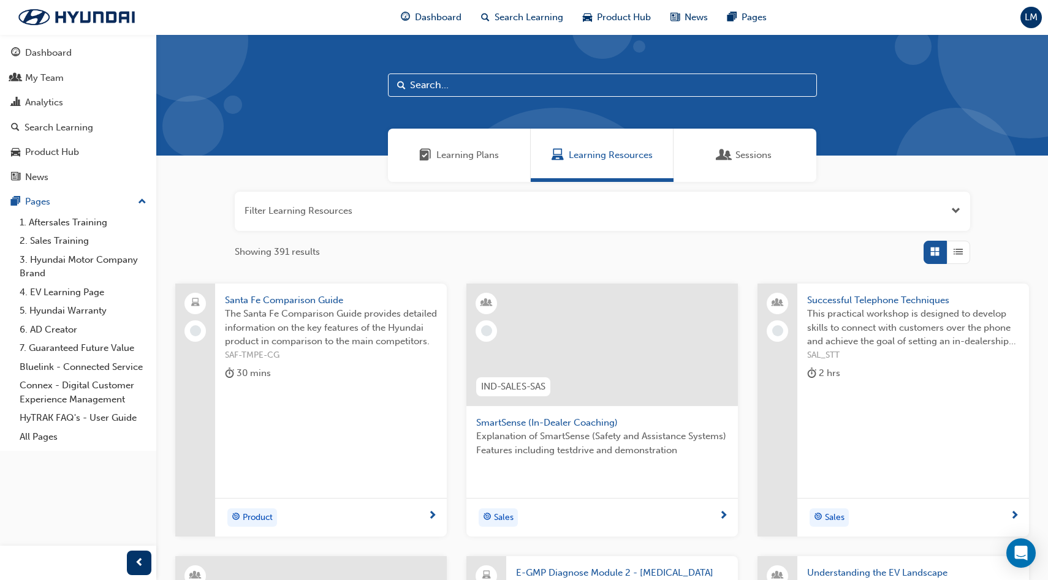
click at [574, 91] on input "text" at bounding box center [602, 85] width 429 height 23
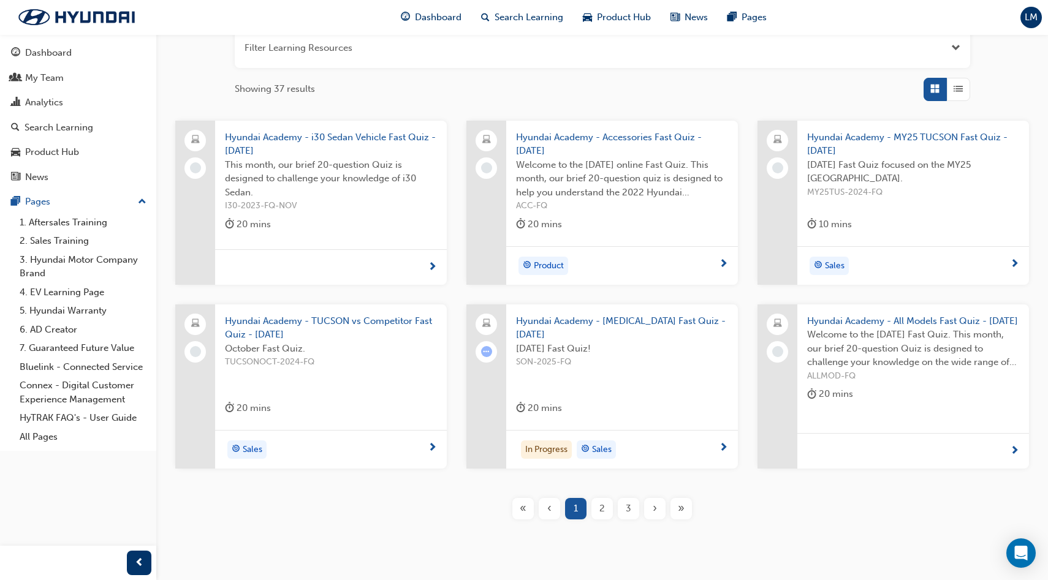
scroll to position [200, 0]
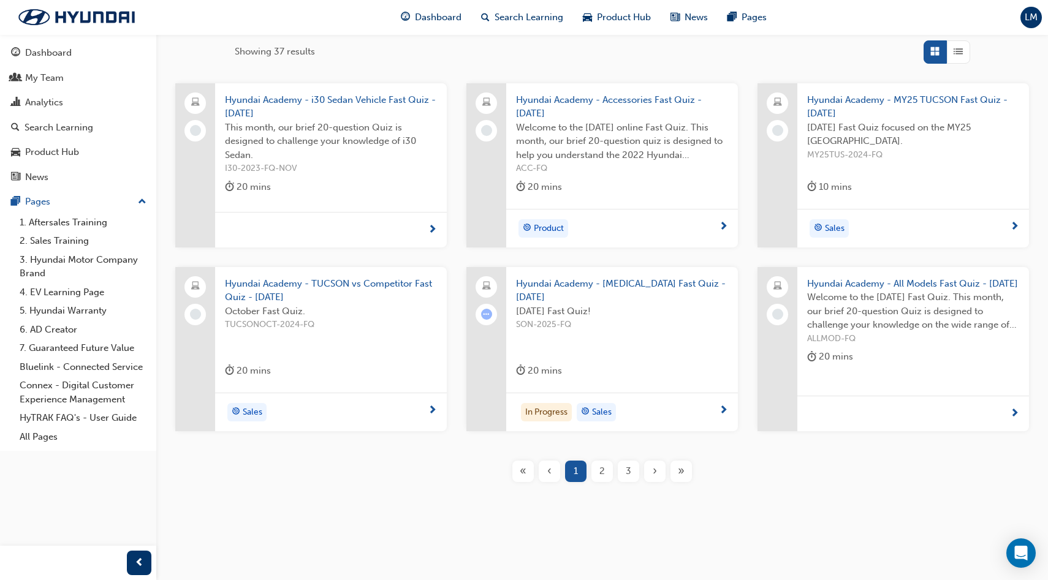
click at [603, 473] on span "2" at bounding box center [602, 472] width 6 height 14
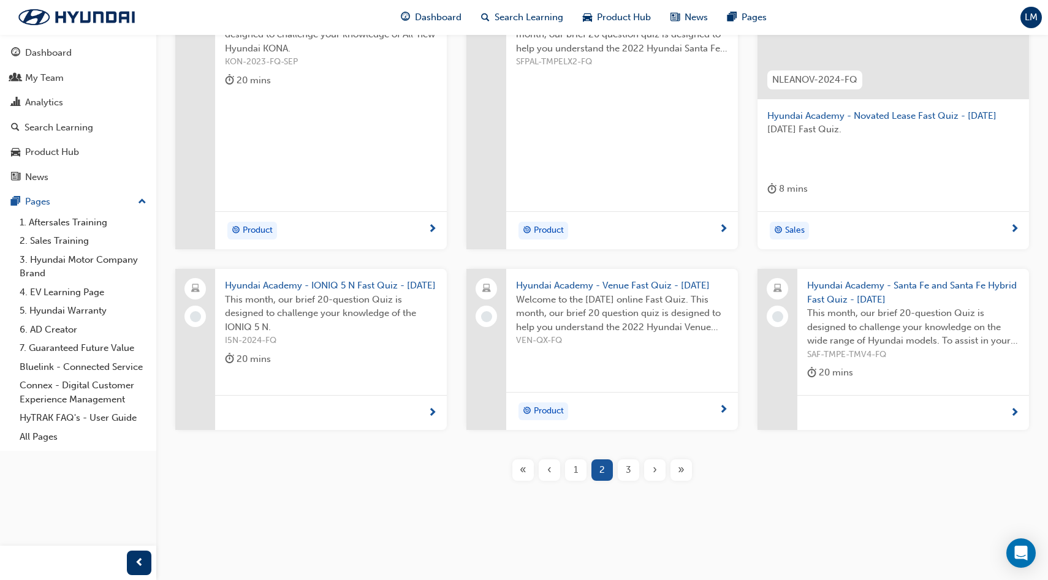
click at [631, 481] on div "3" at bounding box center [628, 470] width 21 height 21
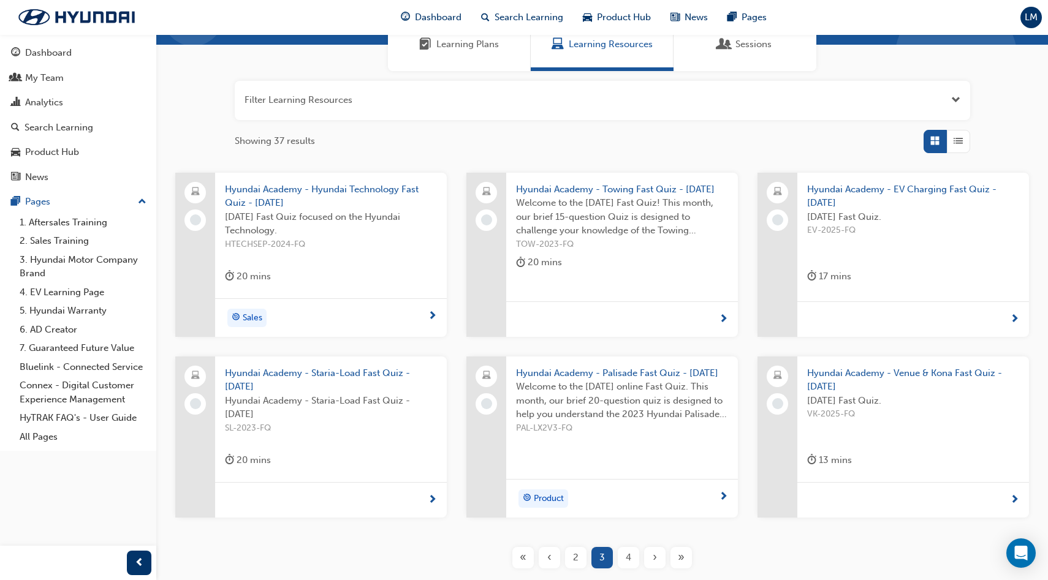
scroll to position [199, 0]
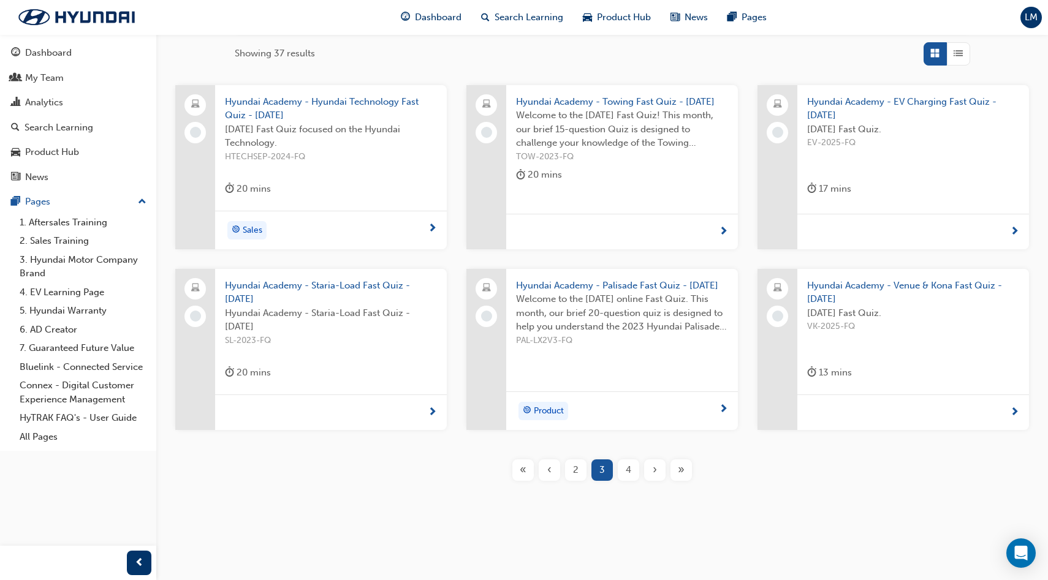
click at [629, 468] on span "4" at bounding box center [629, 470] width 6 height 14
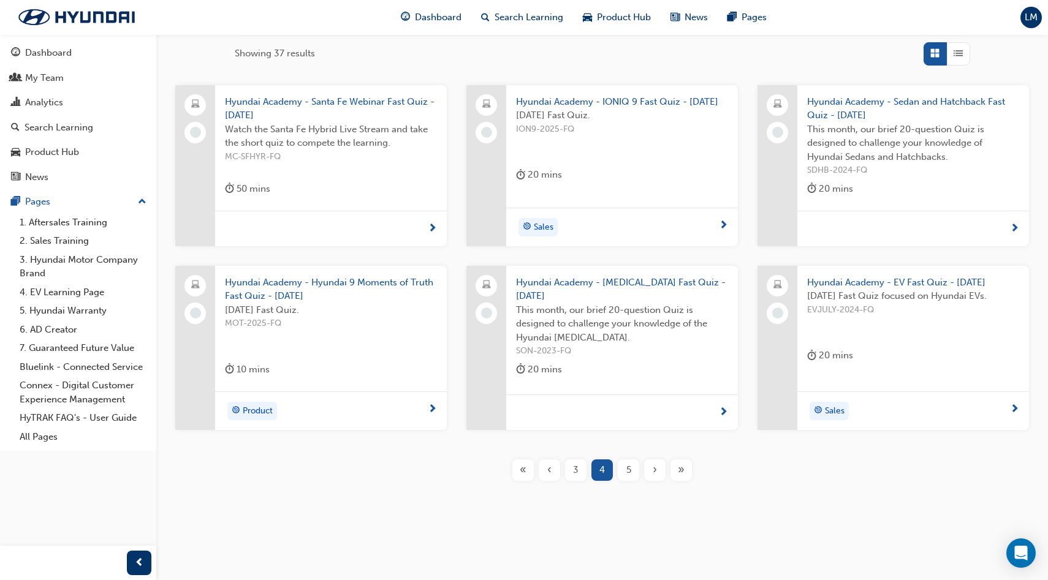
click at [629, 476] on span "5" at bounding box center [628, 470] width 5 height 14
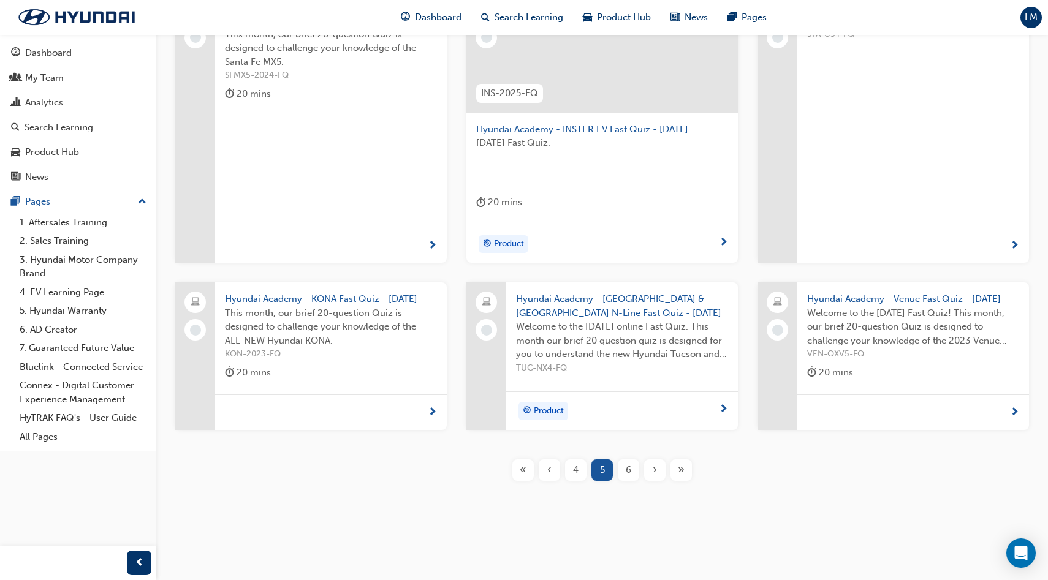
click at [629, 477] on span "6" at bounding box center [629, 470] width 6 height 14
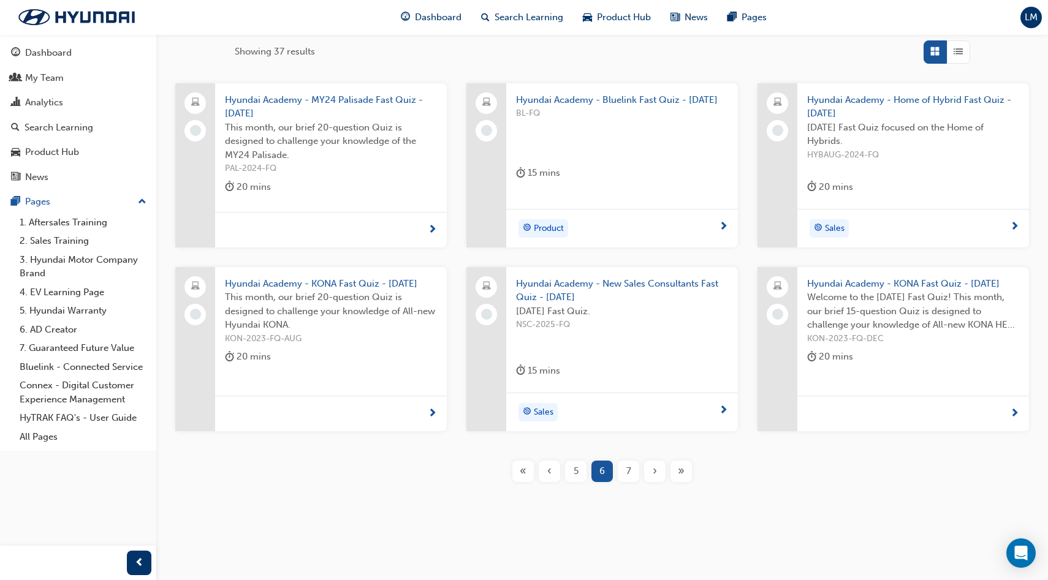
click at [629, 475] on span "7" at bounding box center [628, 472] width 5 height 14
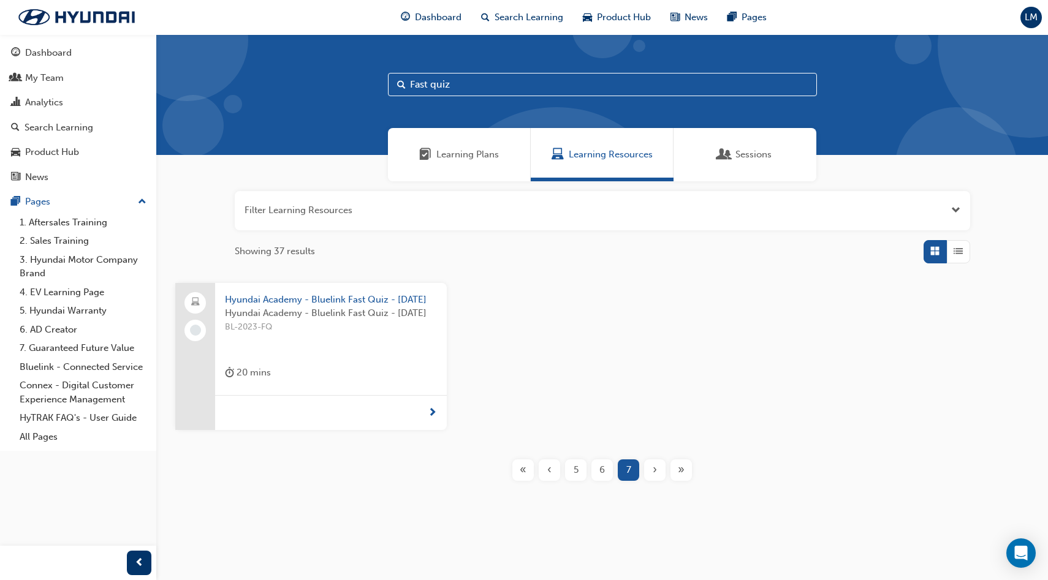
scroll to position [15, 0]
click at [544, 471] on div "‹" at bounding box center [549, 470] width 21 height 21
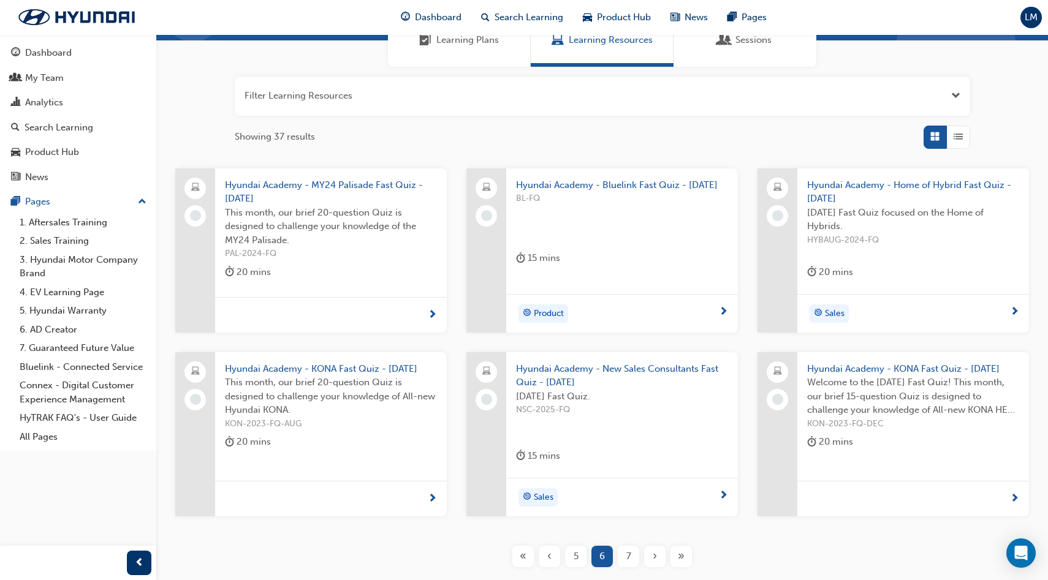
scroll to position [150, 0]
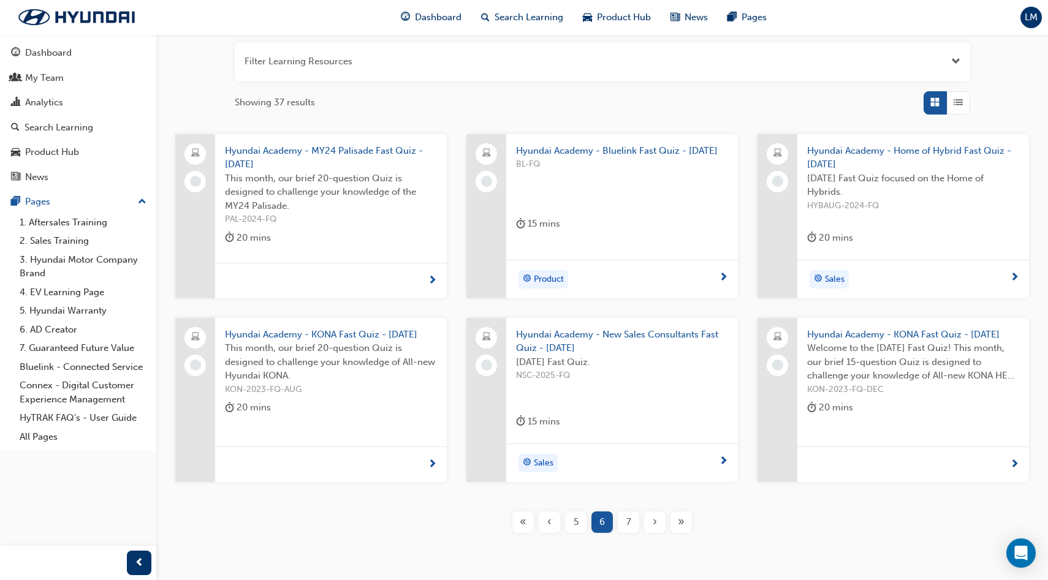
click at [549, 523] on span "‹" at bounding box center [549, 522] width 4 height 14
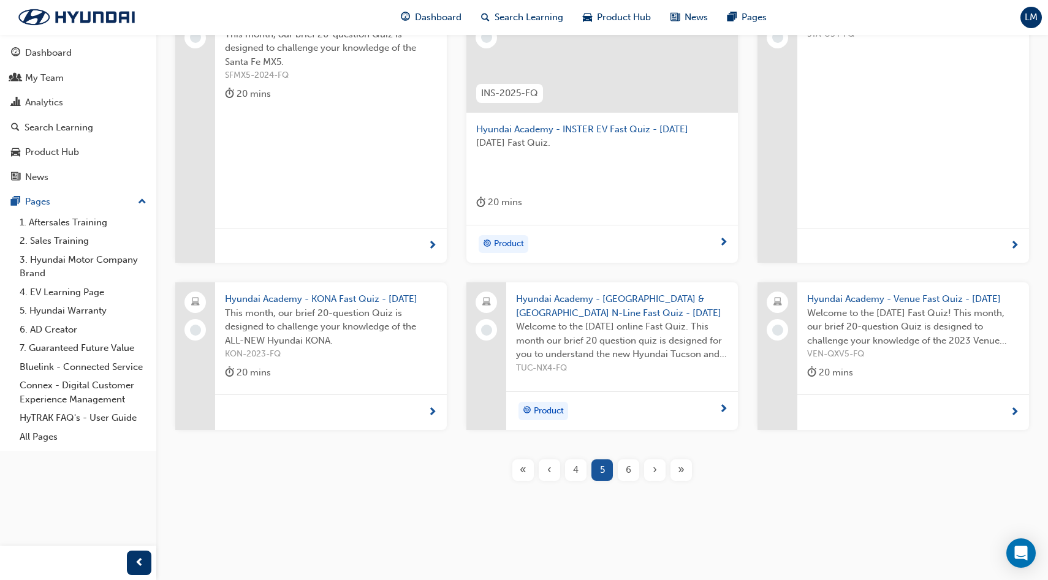
click at [524, 472] on span "«" at bounding box center [523, 470] width 7 height 14
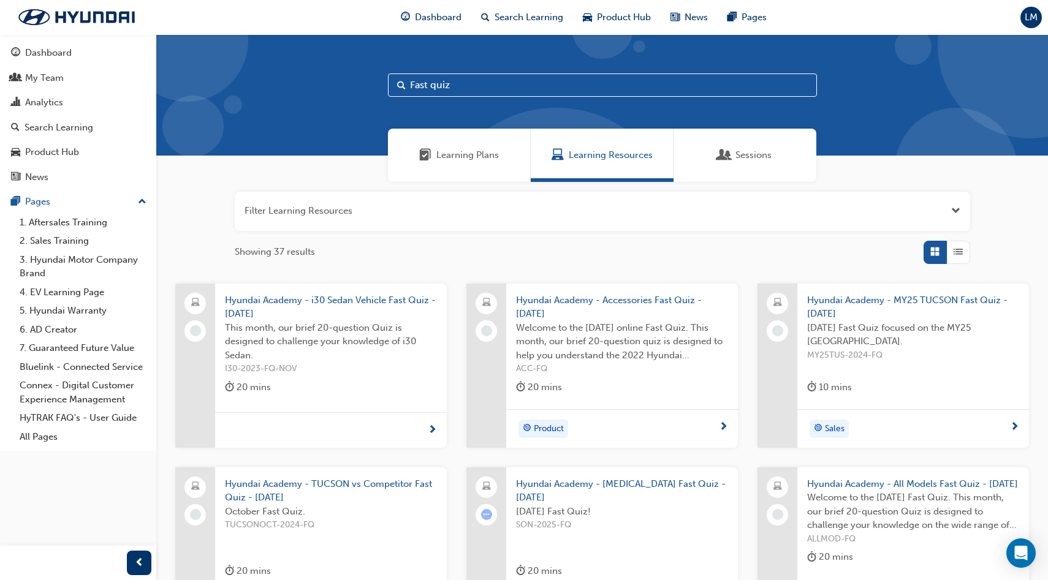
click at [479, 85] on input "Fast quiz" at bounding box center [602, 85] width 429 height 23
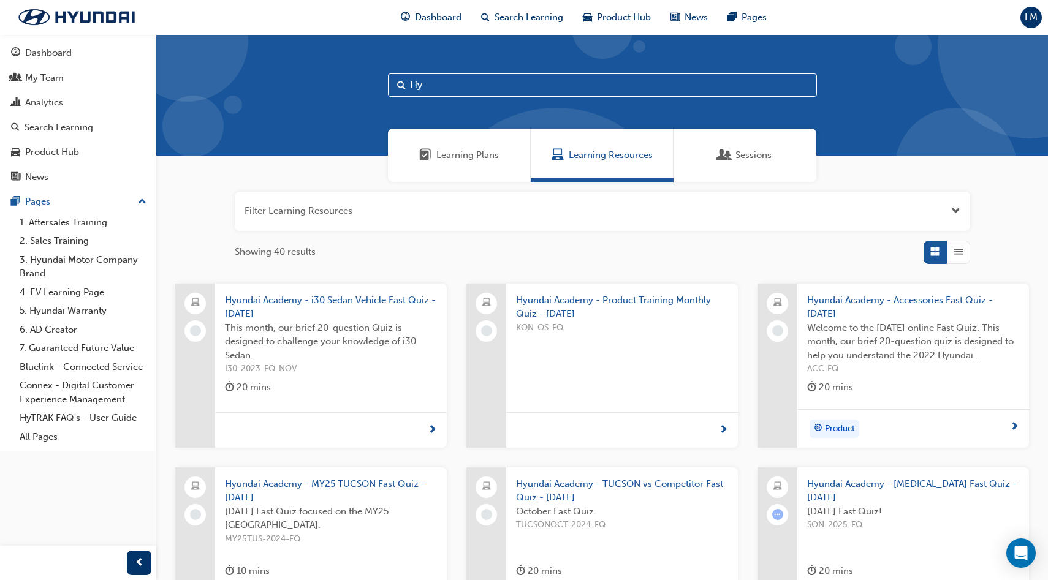
type input "H"
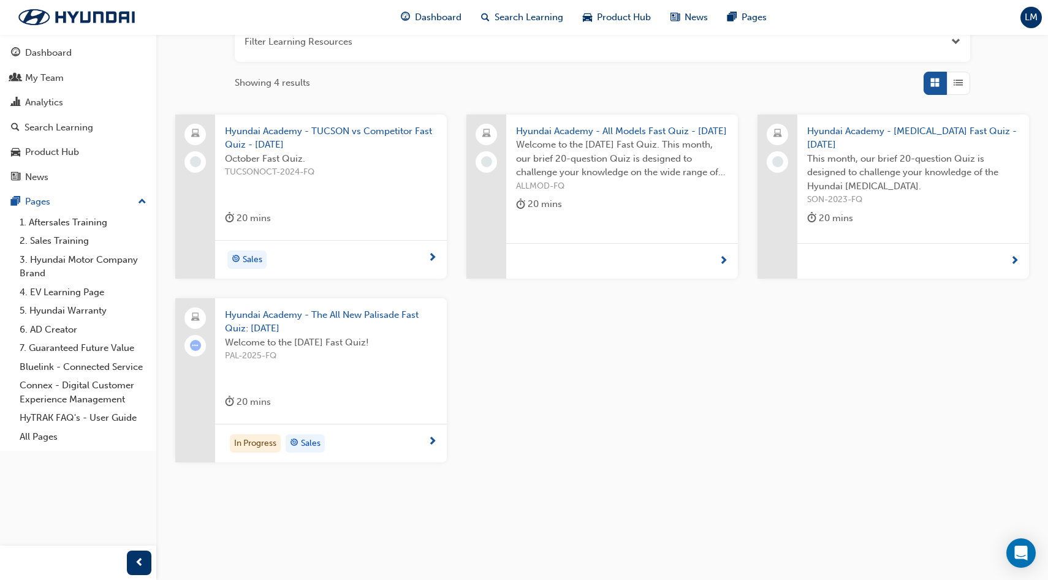
scroll to position [169, 0]
type input "October"
click at [343, 375] on div "Welcome to the October 2025 Fast Quiz! PAL-2025-FQ" at bounding box center [331, 360] width 212 height 49
